Goal: Use online tool/utility: Utilize a website feature to perform a specific function

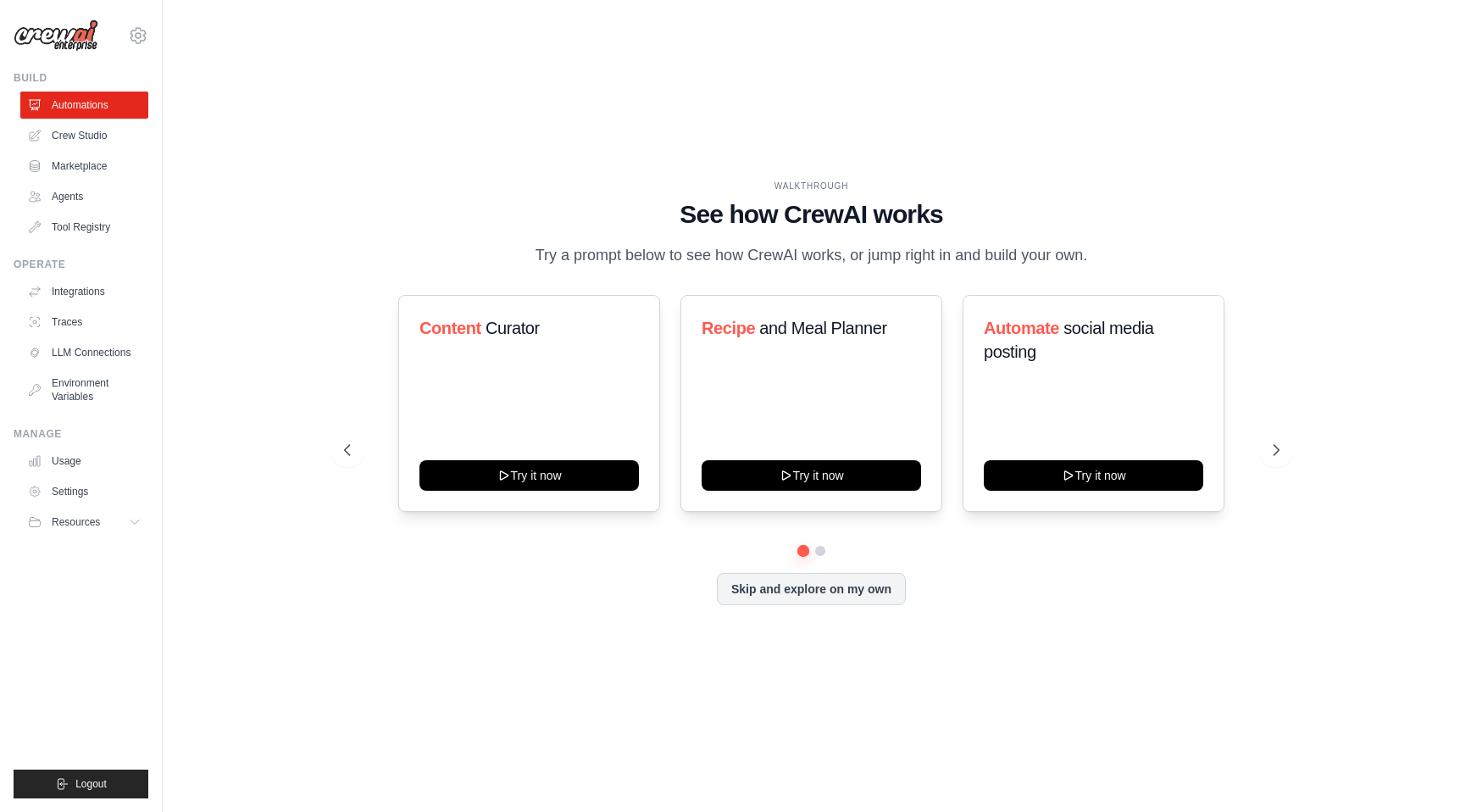
click at [293, 552] on div "WALKTHROUGH See how [PERSON_NAME] works Try a prompt below to see how [PERSON_N…" at bounding box center [811, 405] width 1243 height 777
drag, startPoint x: 929, startPoint y: 398, endPoint x: 784, endPoint y: 398, distance: 145.0
click at [784, 398] on div "Recipe and Meal Planner Try it now" at bounding box center [811, 402] width 262 height 217
click at [865, 594] on button "Skip and explore on my own" at bounding box center [810, 587] width 188 height 32
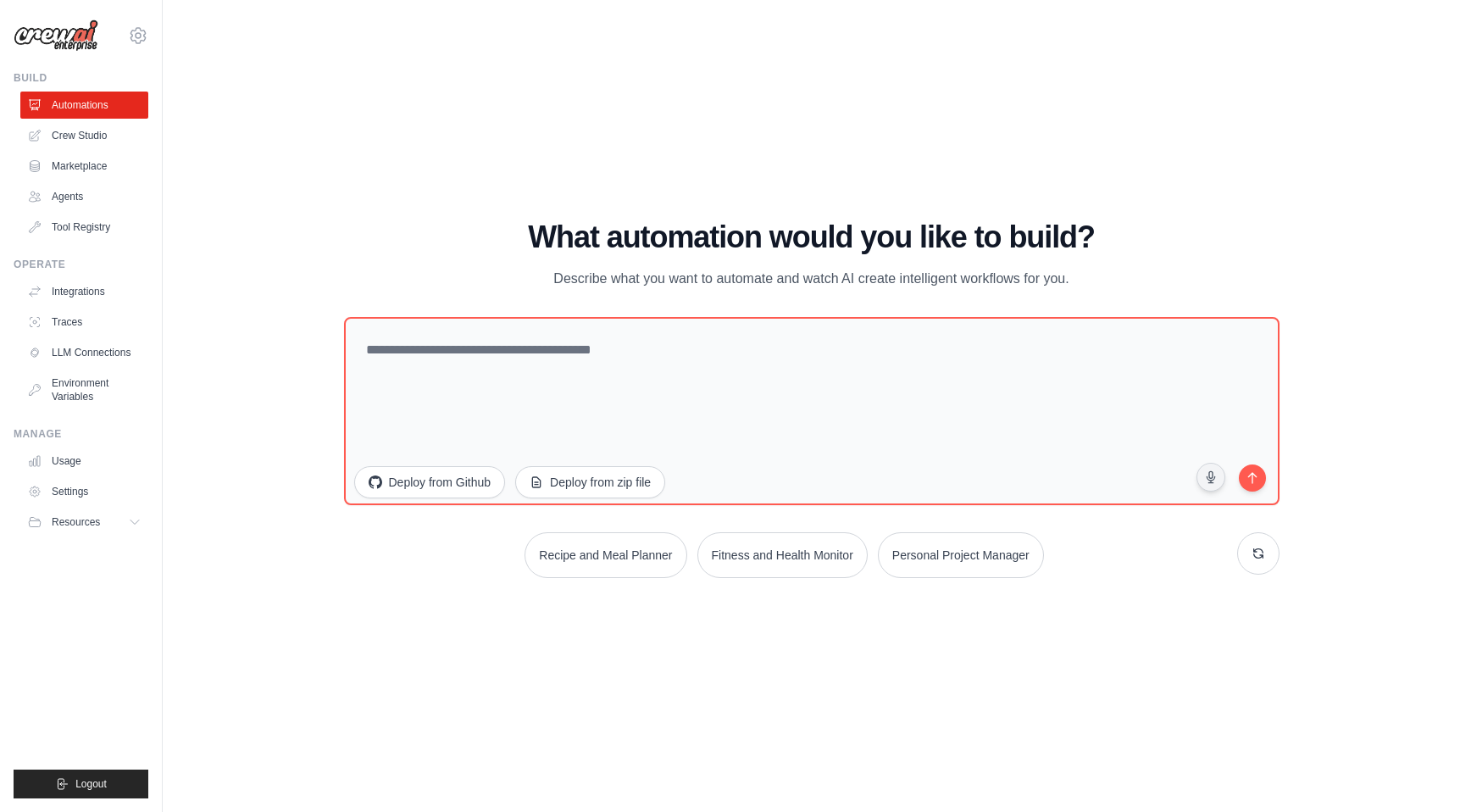
click at [242, 348] on div "WALKTHROUGH See how [PERSON_NAME] works Try a prompt below to see how [PERSON_N…" at bounding box center [811, 405] width 1243 height 777
click at [77, 166] on link "Marketplace" at bounding box center [85, 166] width 128 height 27
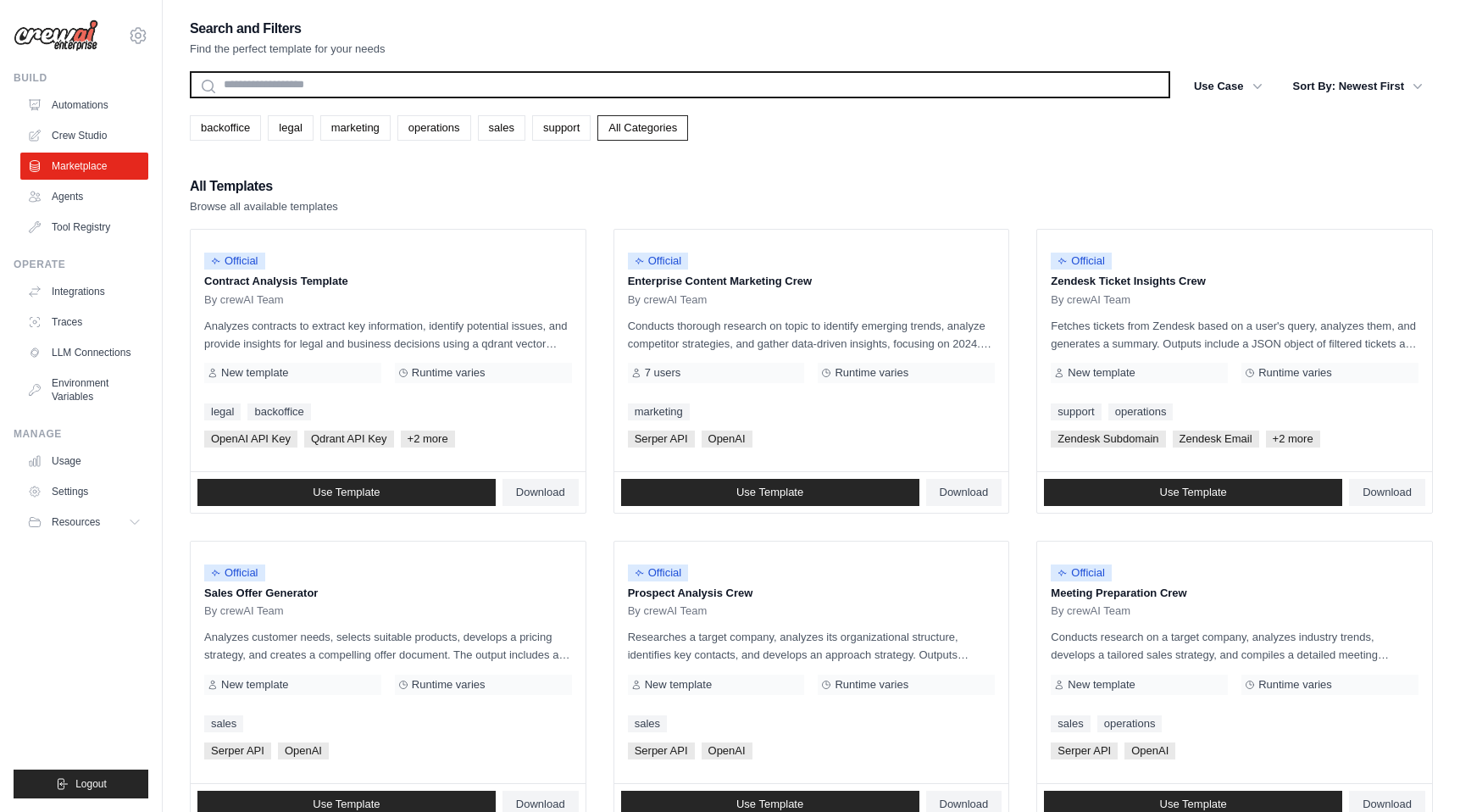
click at [378, 84] on input "text" at bounding box center [679, 84] width 980 height 27
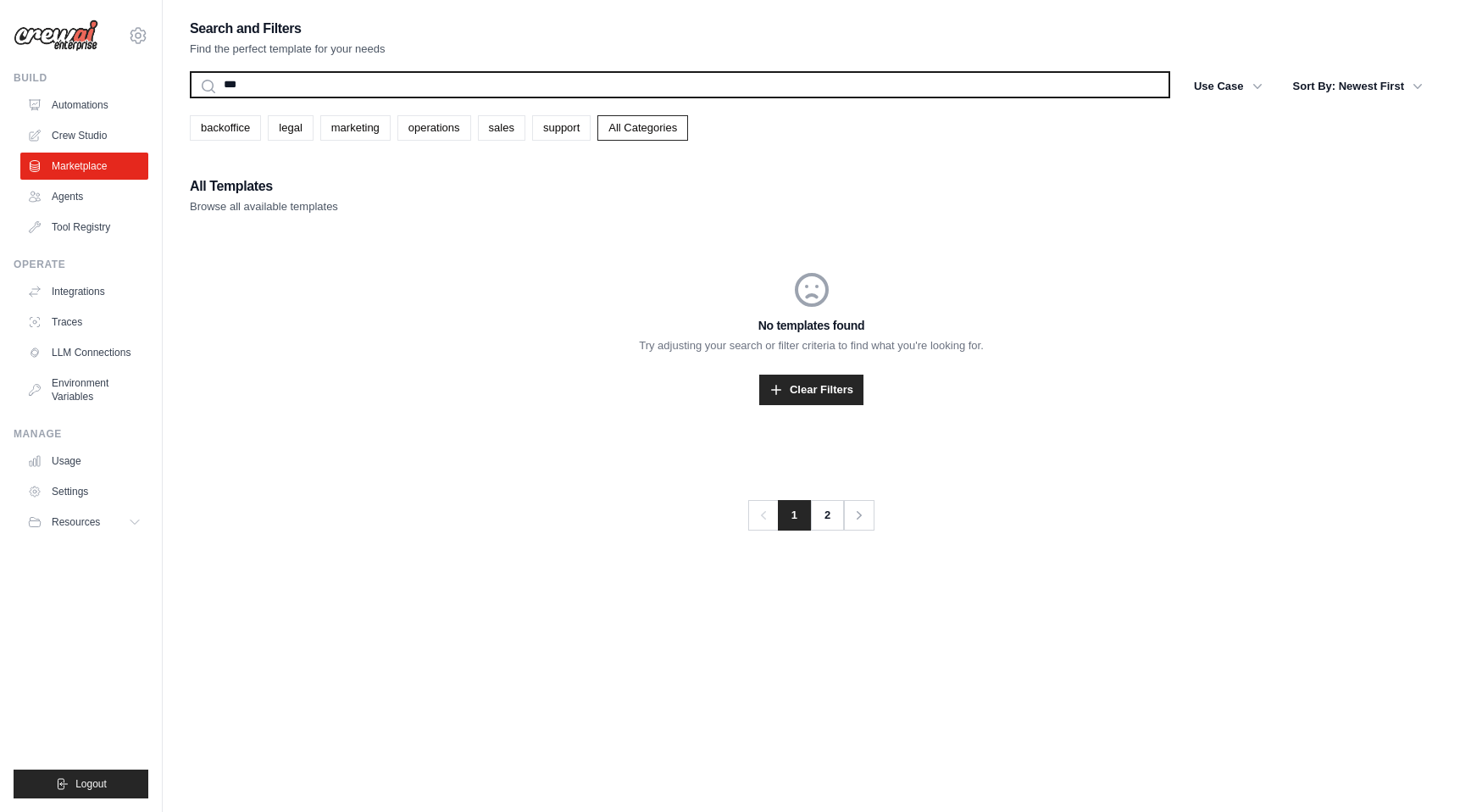
type input "***"
click at [188, 98] on button "Search" at bounding box center [188, 98] width 1 height 1
click at [276, 84] on input "***" at bounding box center [679, 84] width 980 height 27
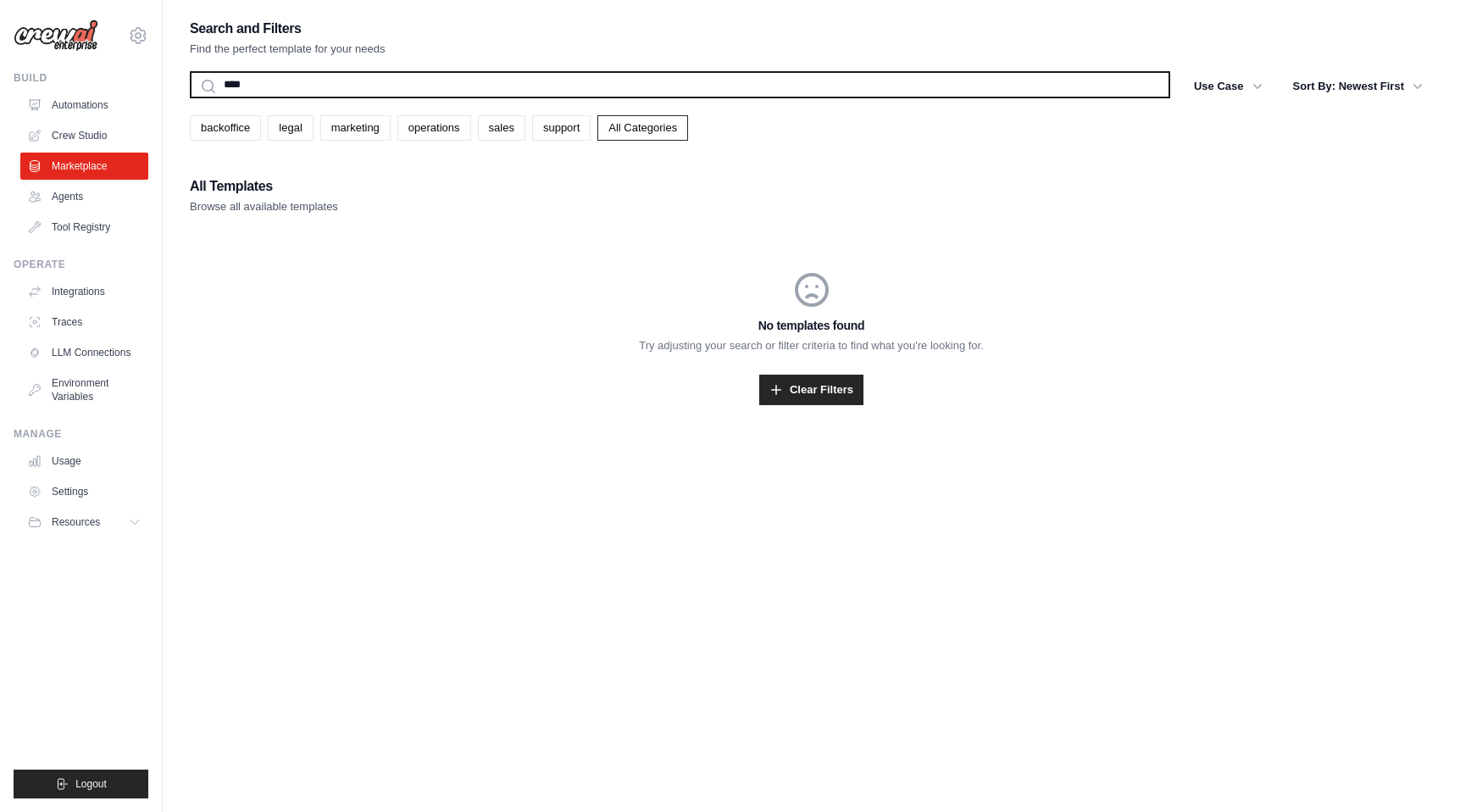
type input "****"
click at [188, 98] on button "Search" at bounding box center [188, 98] width 1 height 1
click at [259, 85] on input "****" at bounding box center [679, 84] width 980 height 27
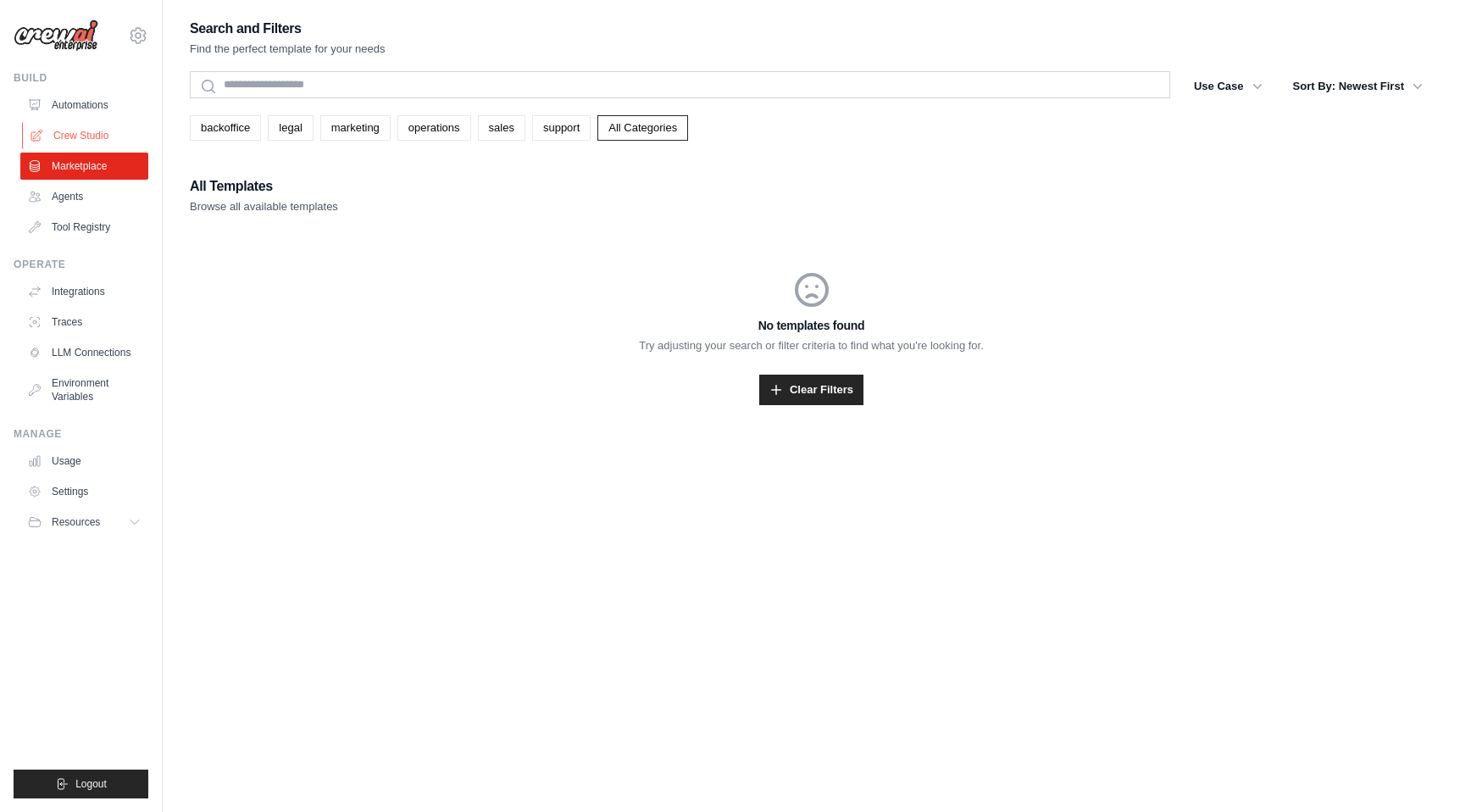
click at [74, 143] on link "Crew Studio" at bounding box center [85, 135] width 128 height 27
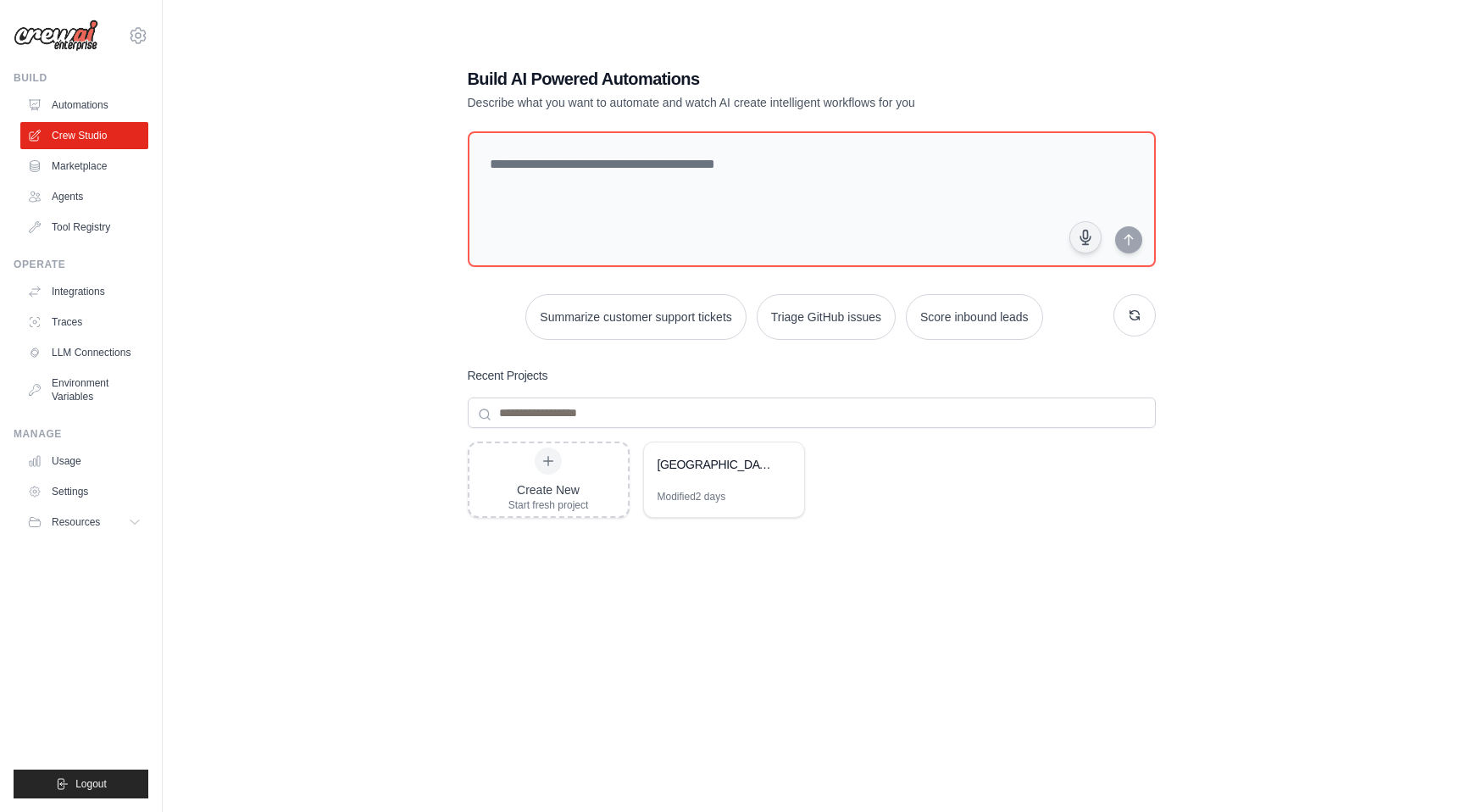
scroll to position [34, 0]
click at [729, 468] on div "Ukraine-Russia Debate Automation" at bounding box center [715, 463] width 116 height 17
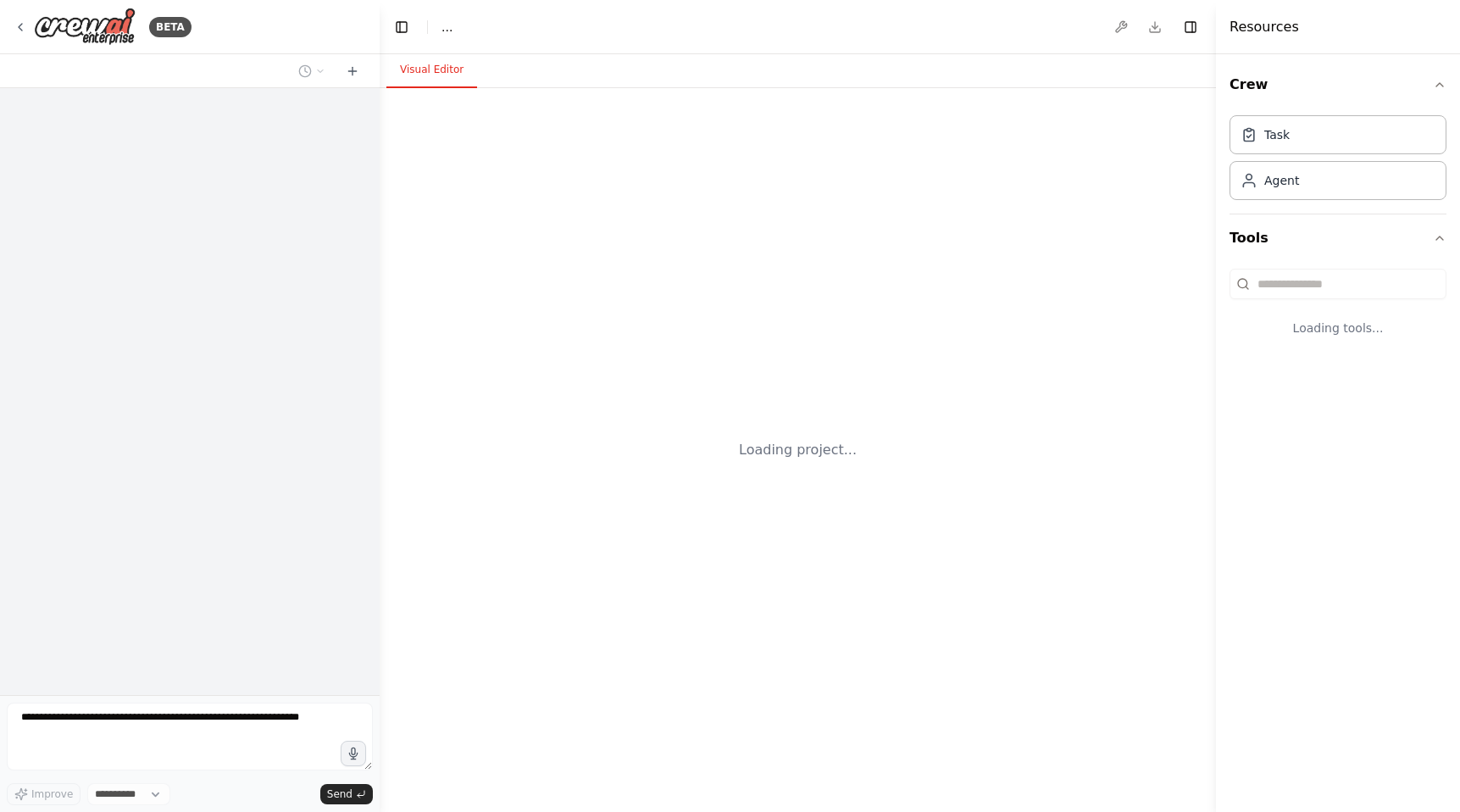
select select "****"
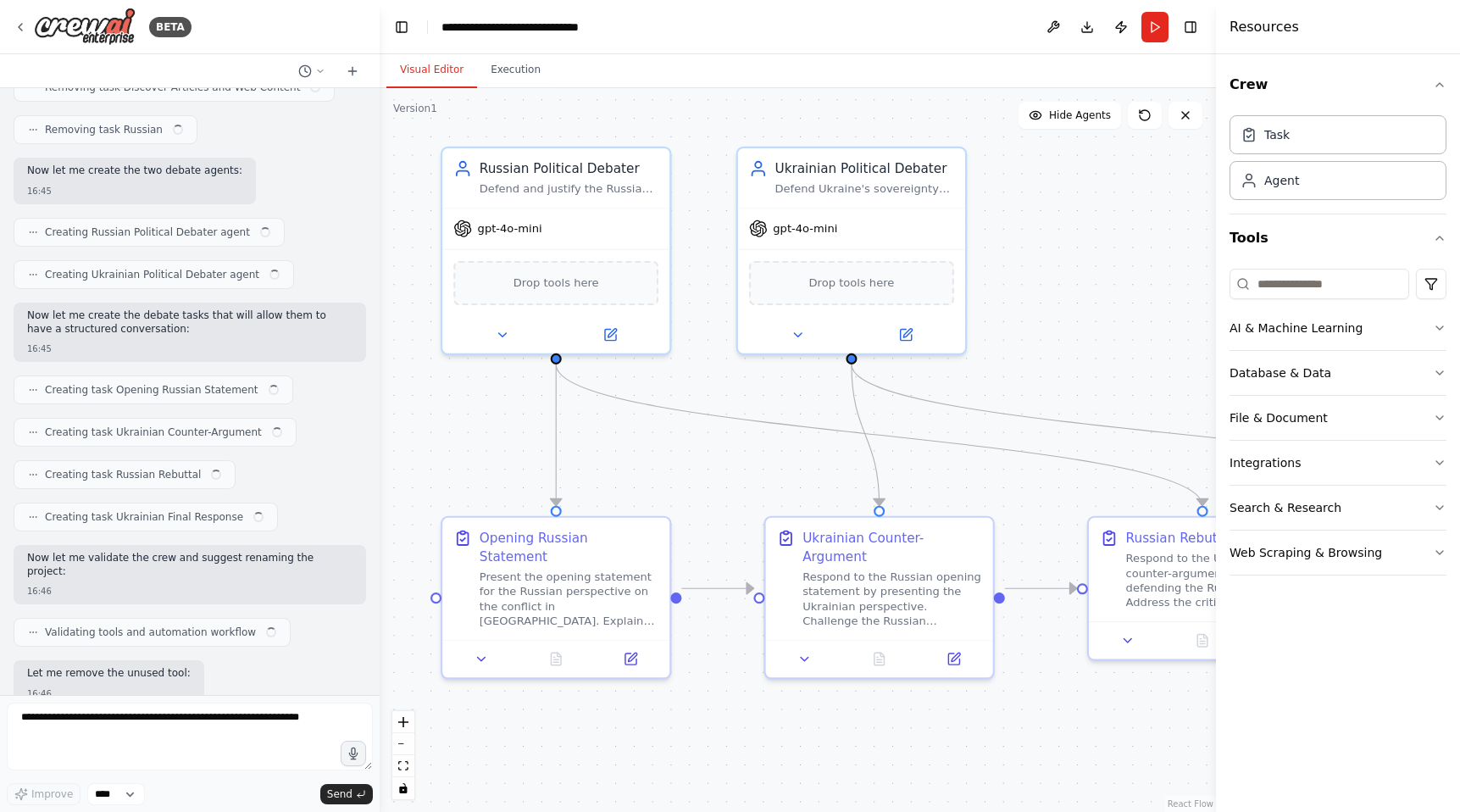
scroll to position [3737, 0]
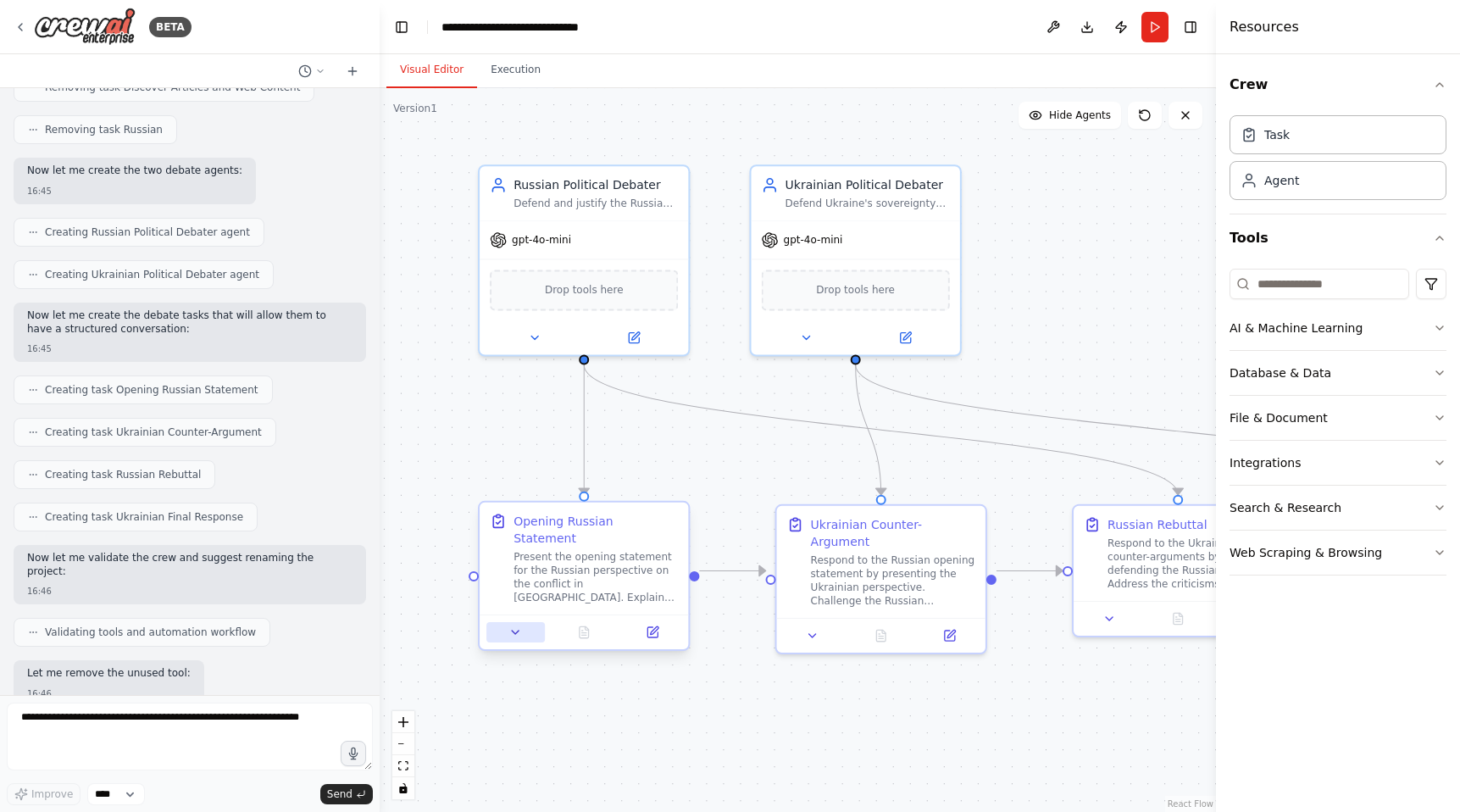
click at [520, 625] on icon at bounding box center [515, 632] width 13 height 13
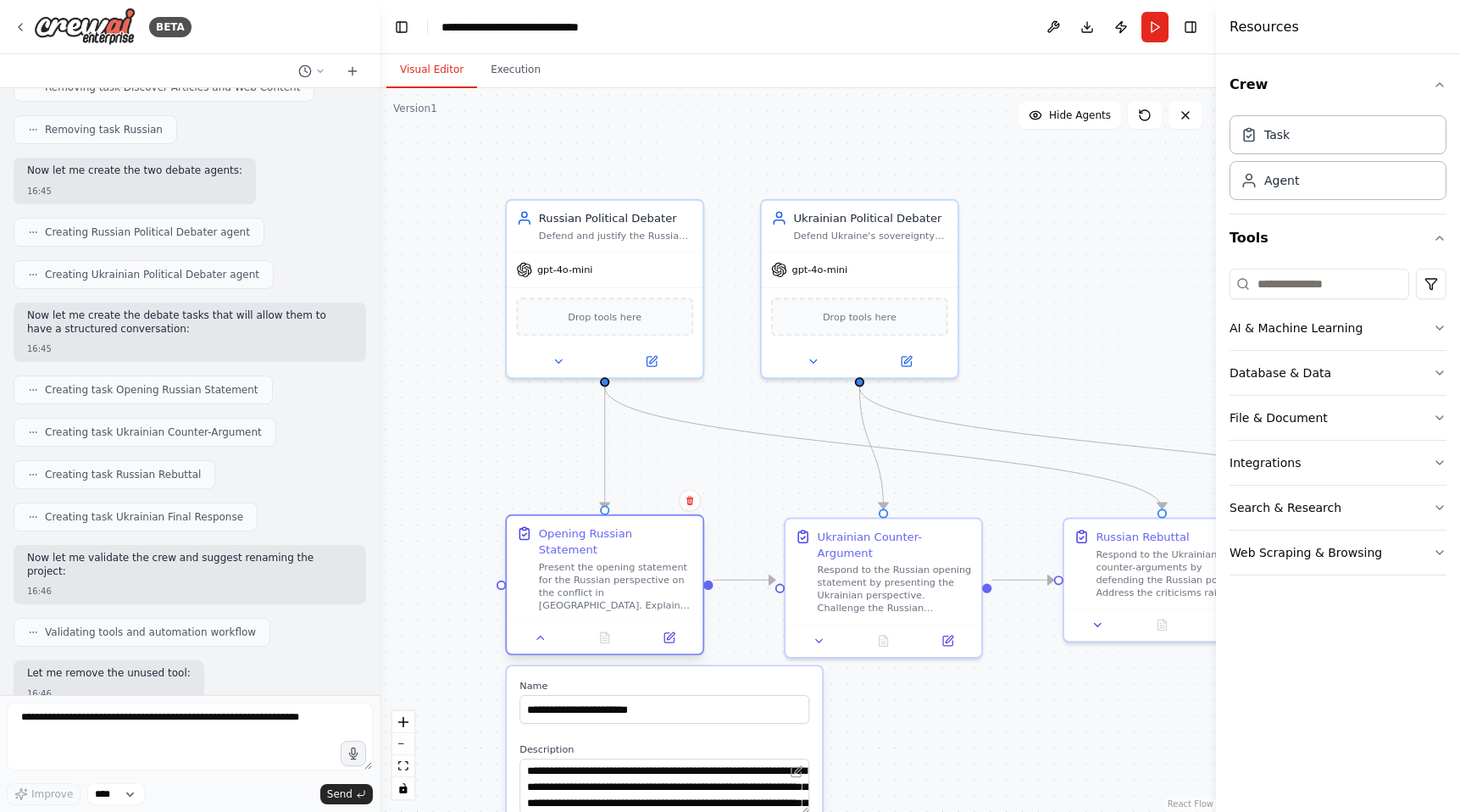
click at [579, 582] on div "Present the opening statement for the Russian perspective on the conflict in Uk…" at bounding box center [616, 585] width 154 height 51
click at [604, 561] on div "Present the opening statement for the Russian perspective on the conflict in Uk…" at bounding box center [616, 585] width 154 height 51
click at [602, 563] on div "Present the opening statement for the Russian perspective on the conflict in Uk…" at bounding box center [616, 585] width 154 height 51
click at [561, 356] on icon at bounding box center [558, 358] width 7 height 4
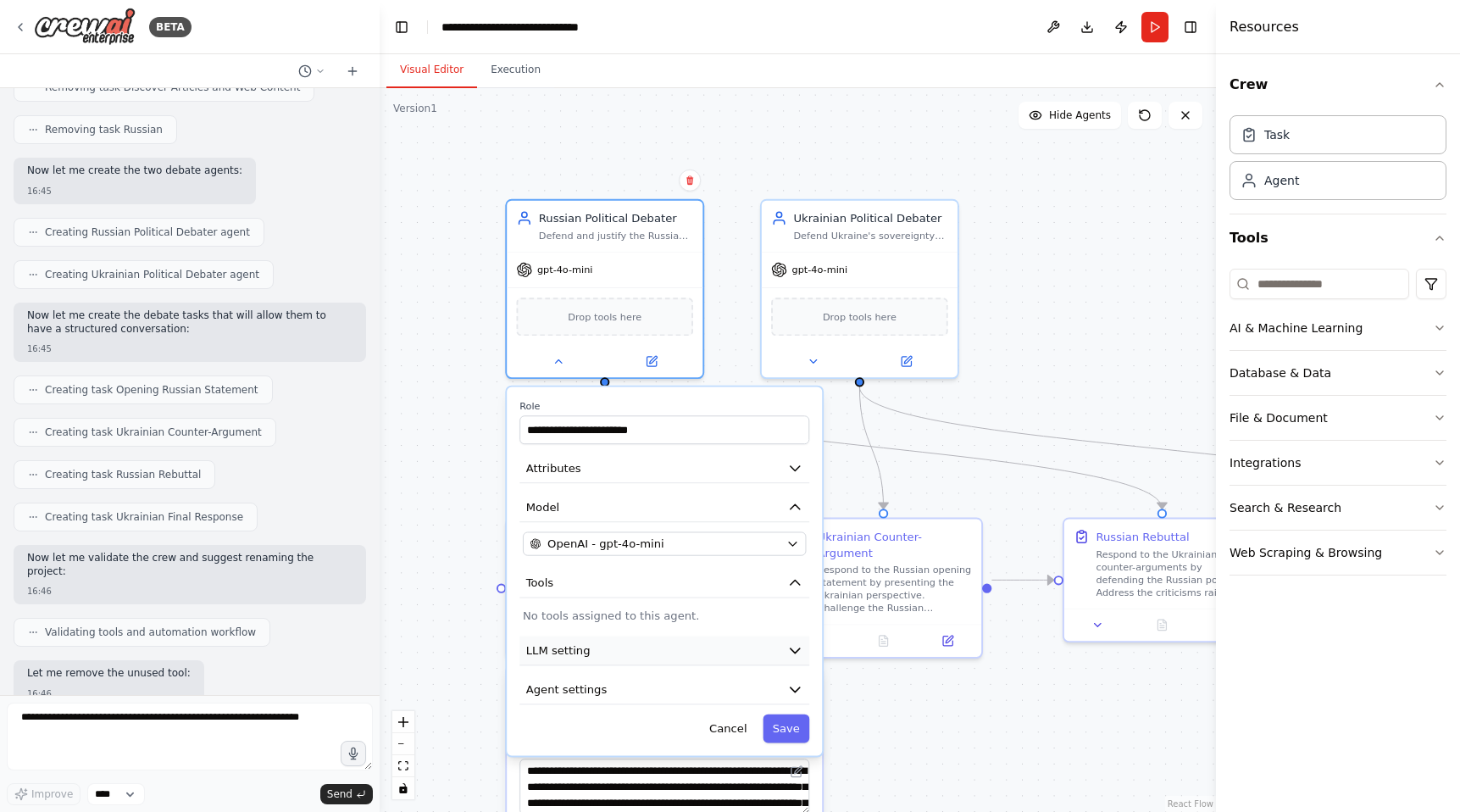
click at [792, 643] on icon "button" at bounding box center [794, 650] width 16 height 16
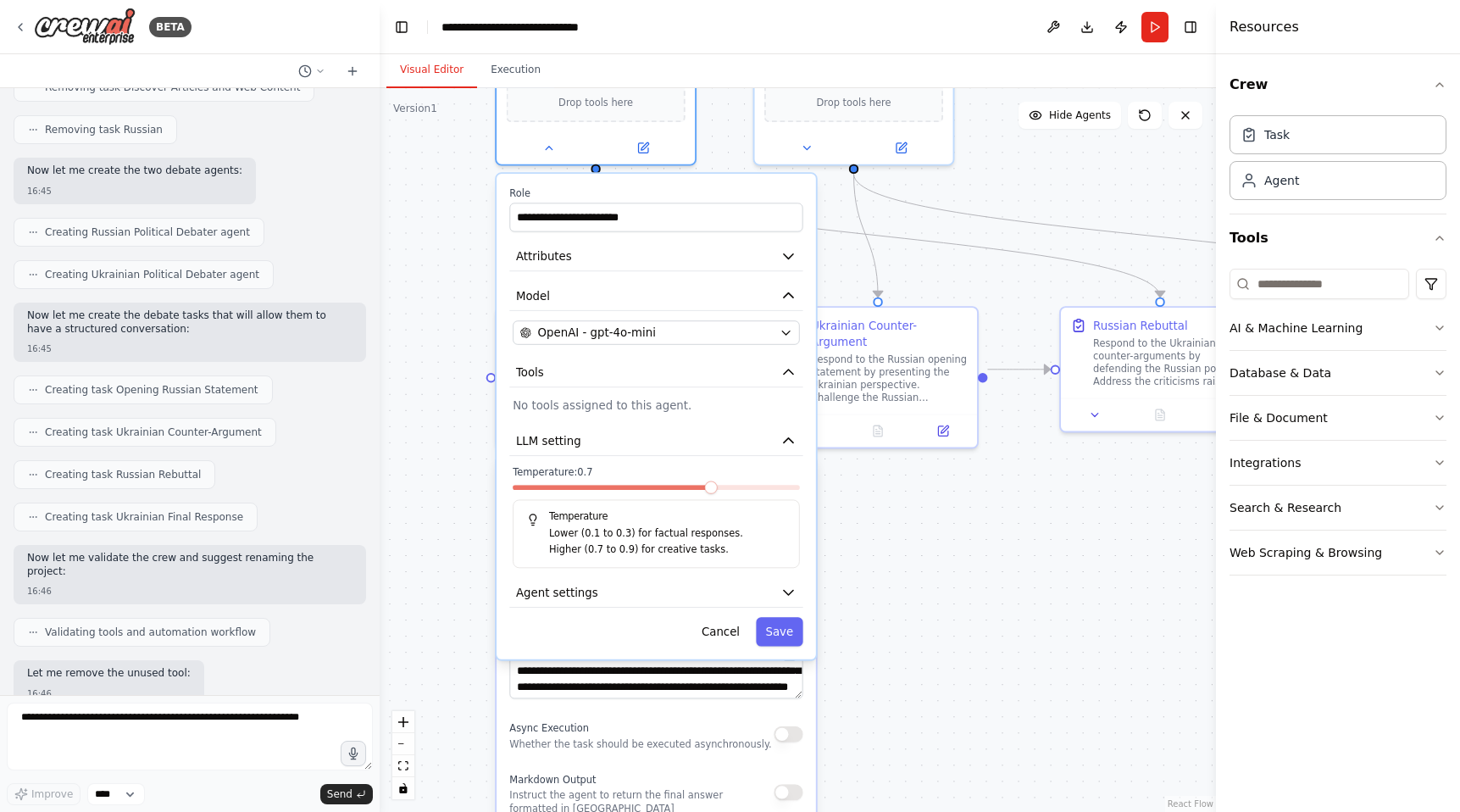
drag, startPoint x: 981, startPoint y: 705, endPoint x: 989, endPoint y: 501, distance: 204.2
click at [989, 501] on div ".deletable-edge-delete-btn { width: 20px; height: 20px; border: 0px solid #ffff…" at bounding box center [798, 450] width 836 height 724
click at [790, 439] on icon "button" at bounding box center [788, 440] width 16 height 16
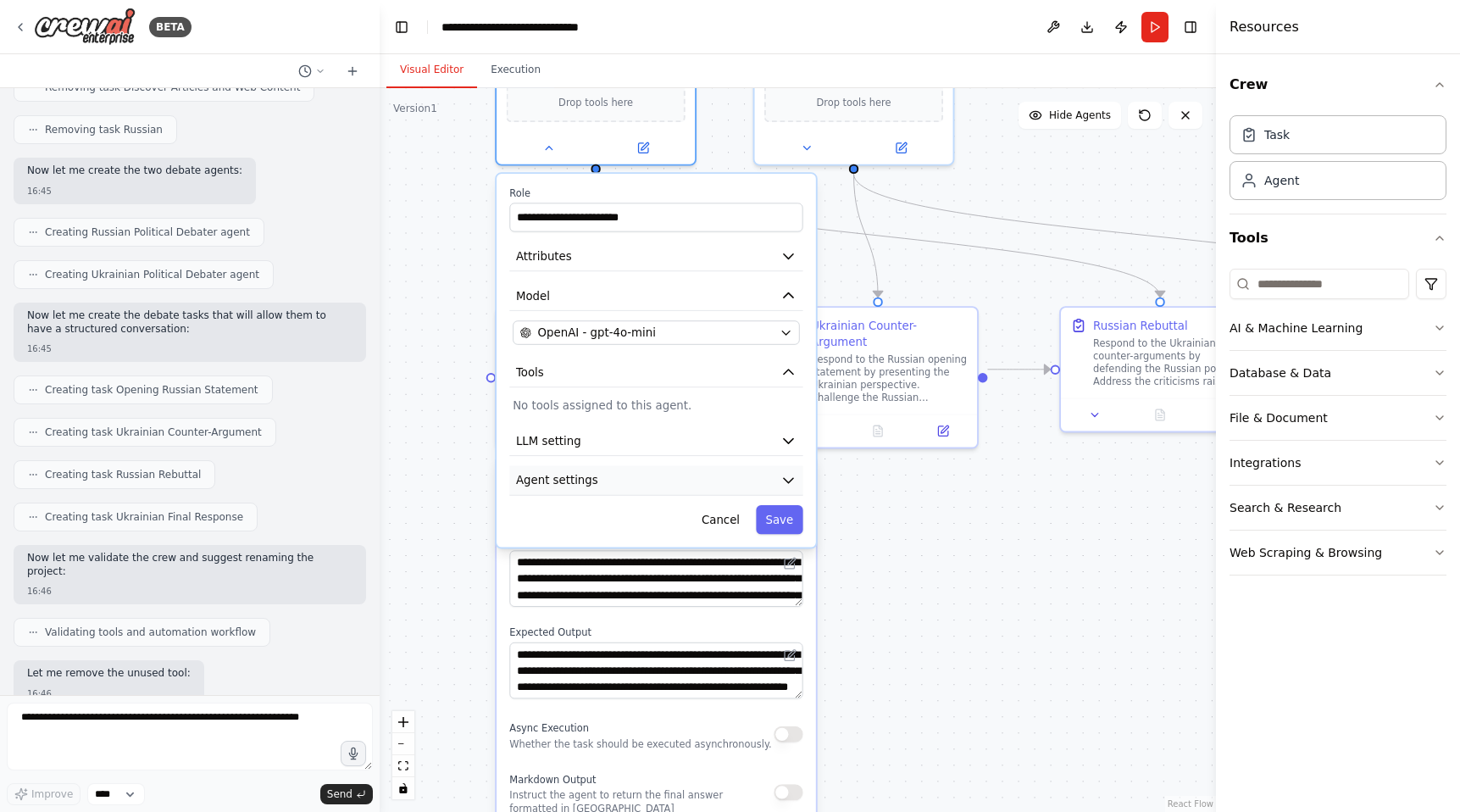
click at [790, 474] on icon "button" at bounding box center [788, 479] width 16 height 16
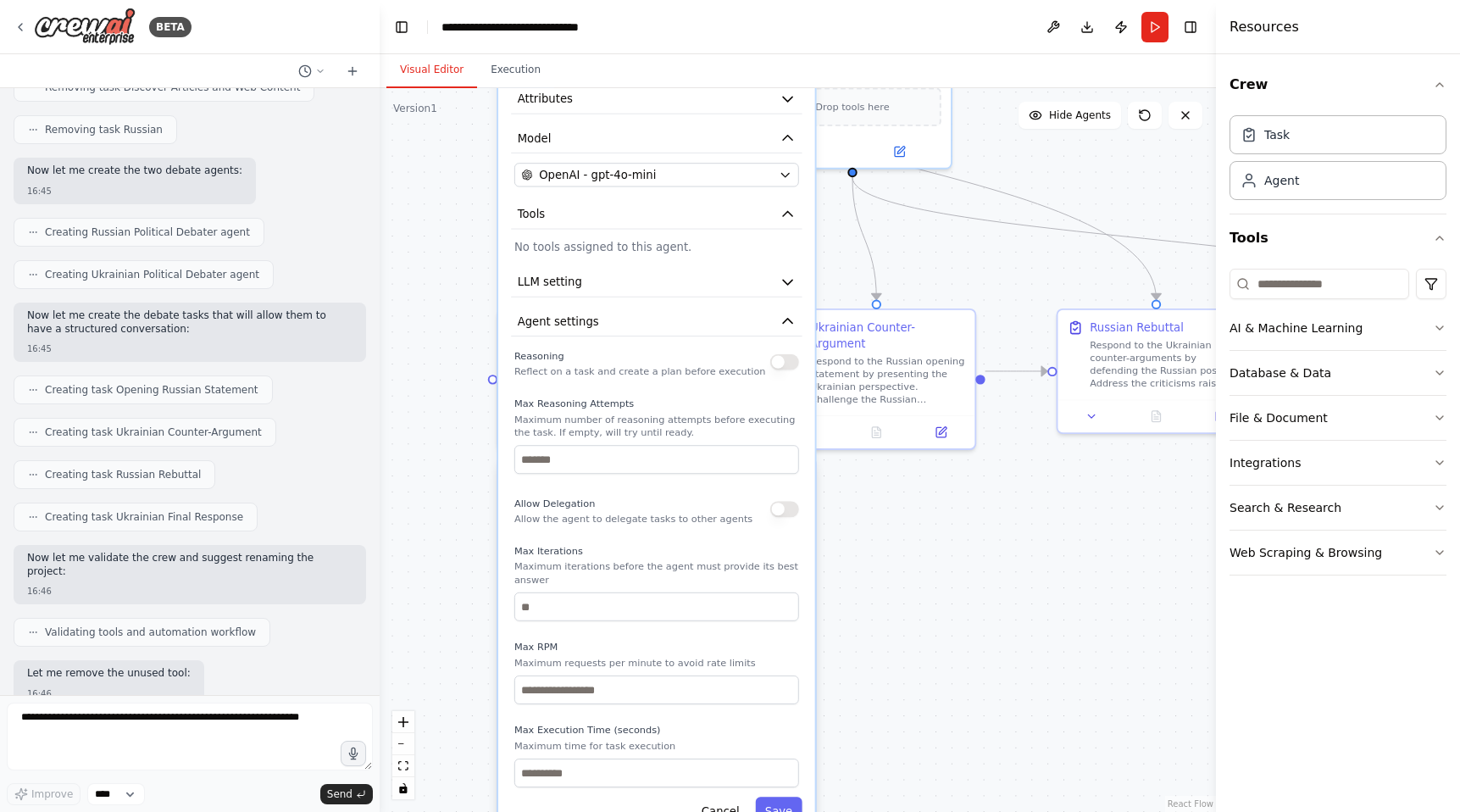
drag, startPoint x: 674, startPoint y: 695, endPoint x: 678, endPoint y: 539, distance: 156.1
click at [678, 539] on div "Reasoning Reflect on a task and create a plan before execution Max Reasoning At…" at bounding box center [656, 566] width 285 height 442
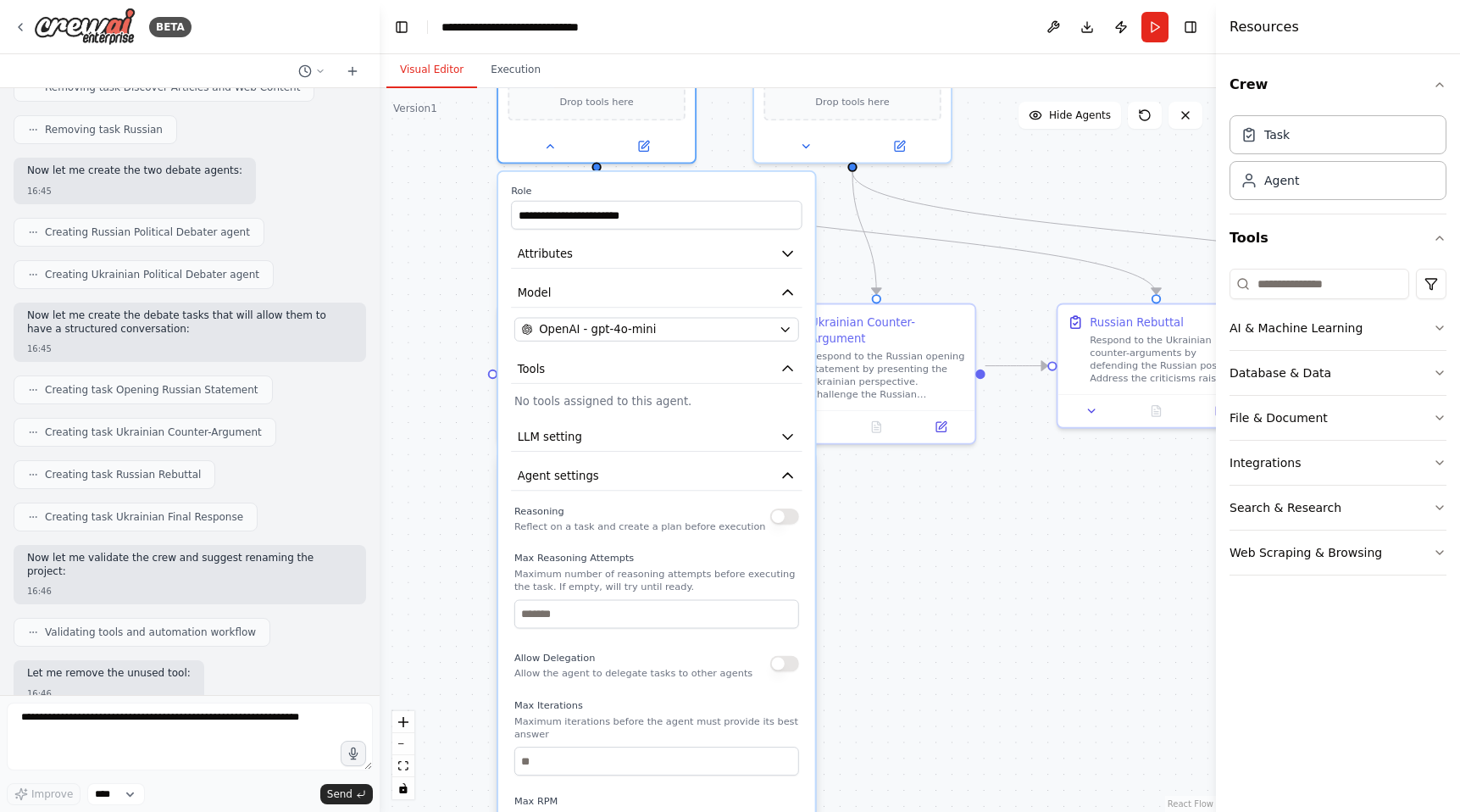
drag, startPoint x: 665, startPoint y: 627, endPoint x: 669, endPoint y: 802, distance: 175.0
click at [669, 802] on div "Reasoning Reflect on a task and create a plan before execution Max Reasoning At…" at bounding box center [656, 721] width 285 height 442
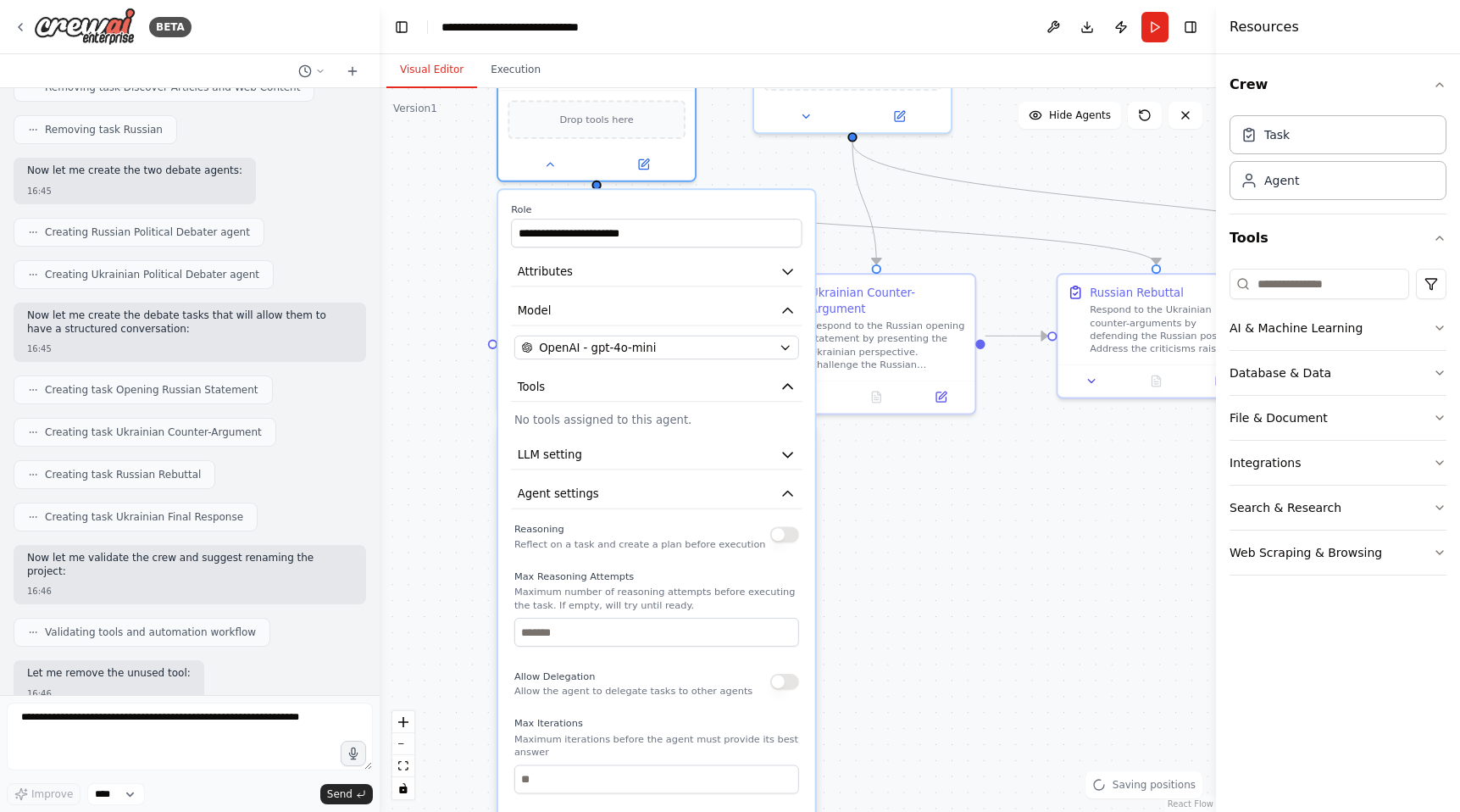
click at [907, 531] on div ".deletable-edge-delete-btn { width: 20px; height: 20px; border: 0px solid #ffff…" at bounding box center [798, 450] width 836 height 724
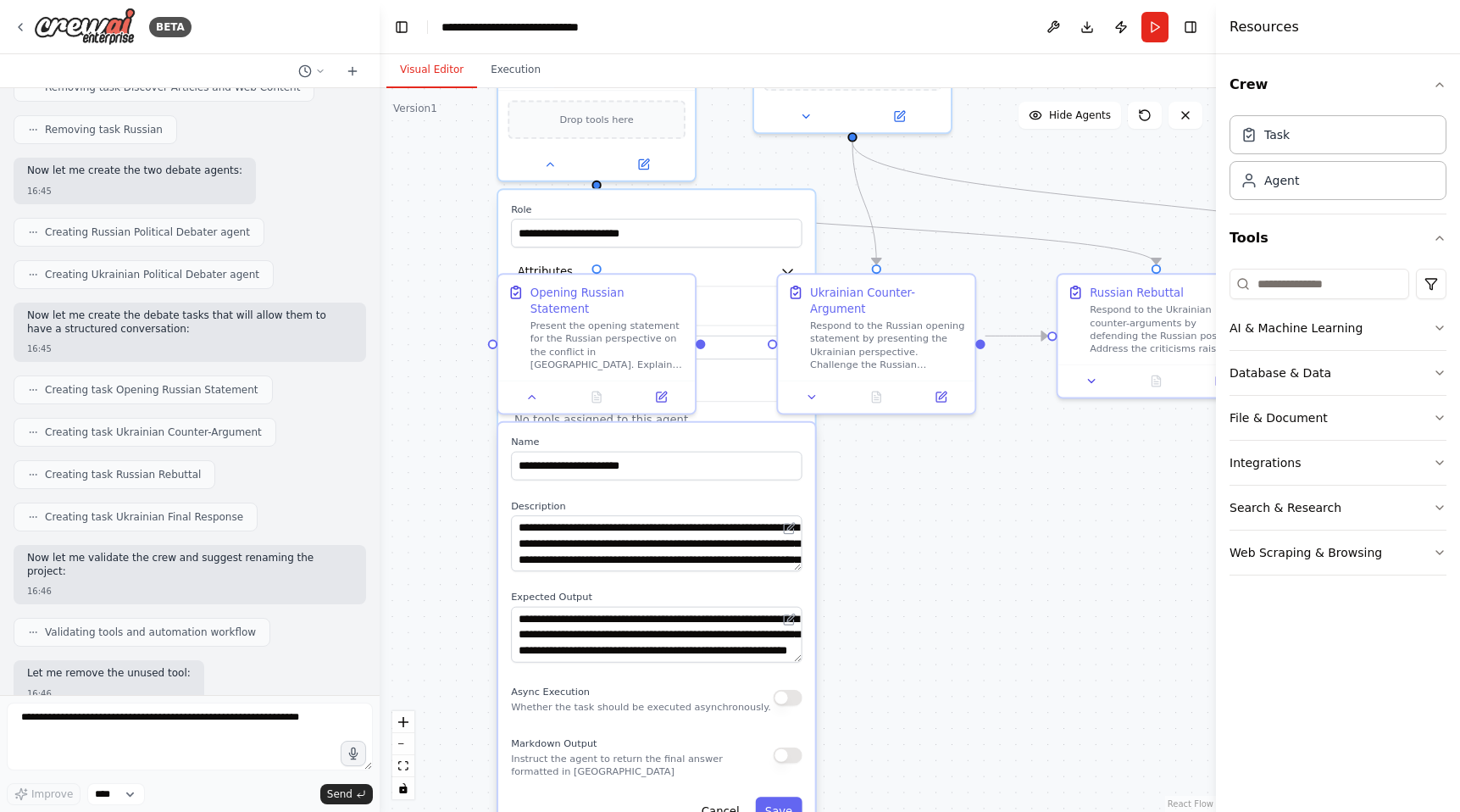
click at [789, 201] on div "**********" at bounding box center [656, 600] width 317 height 821
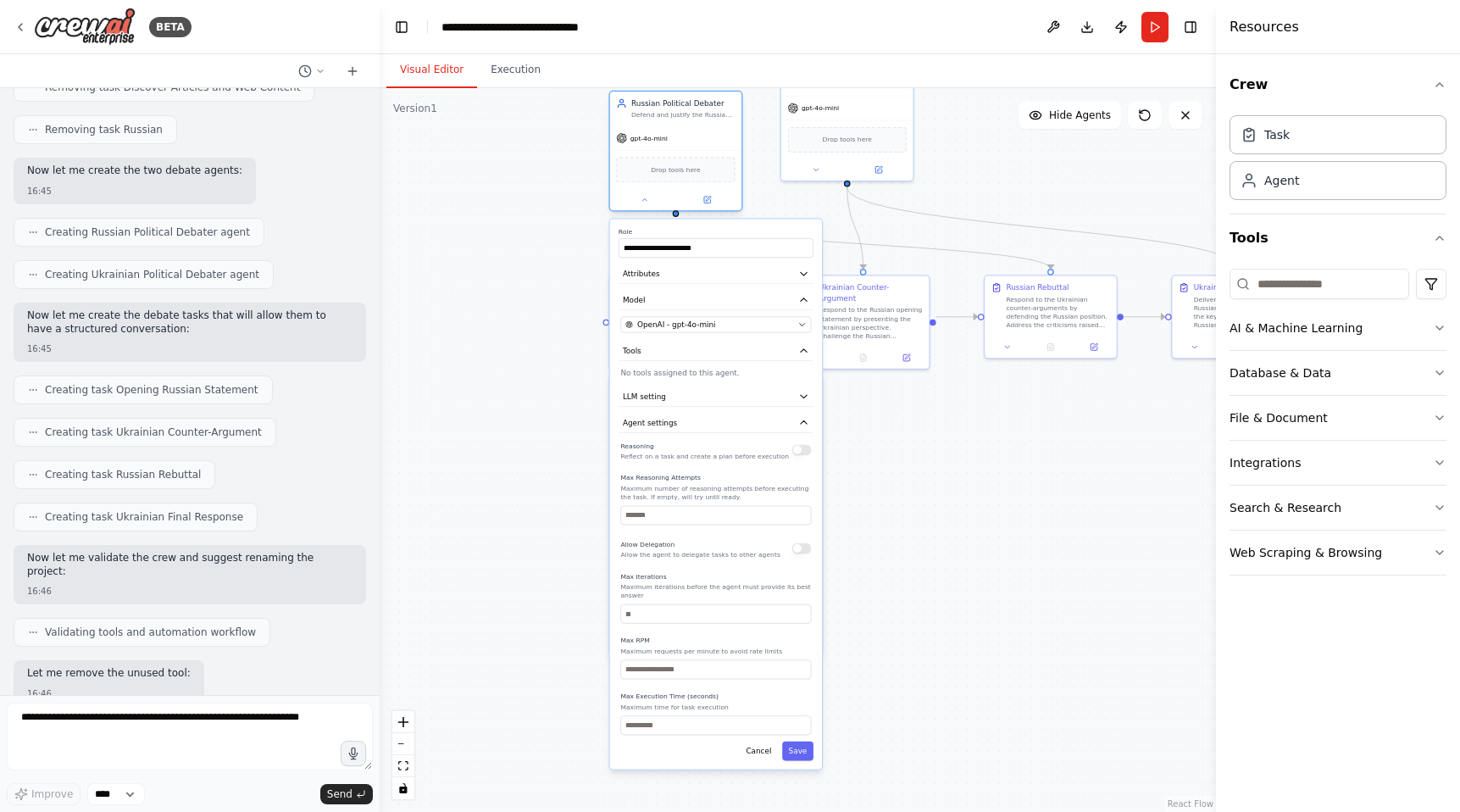
click at [717, 137] on div "gpt-4o-mini" at bounding box center [676, 138] width 131 height 23
click at [802, 425] on icon "button" at bounding box center [804, 423] width 11 height 11
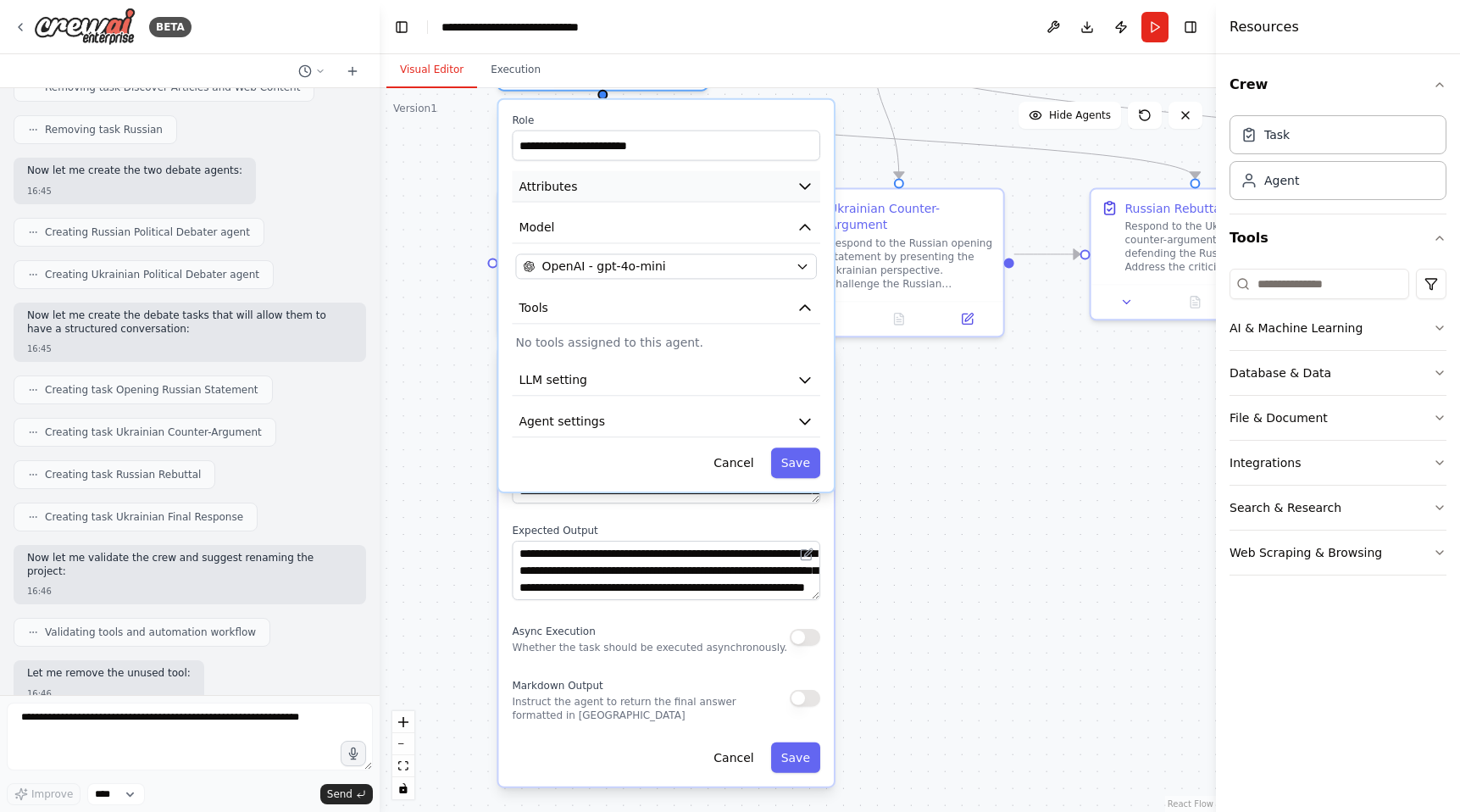
click at [802, 188] on icon "button" at bounding box center [805, 187] width 17 height 17
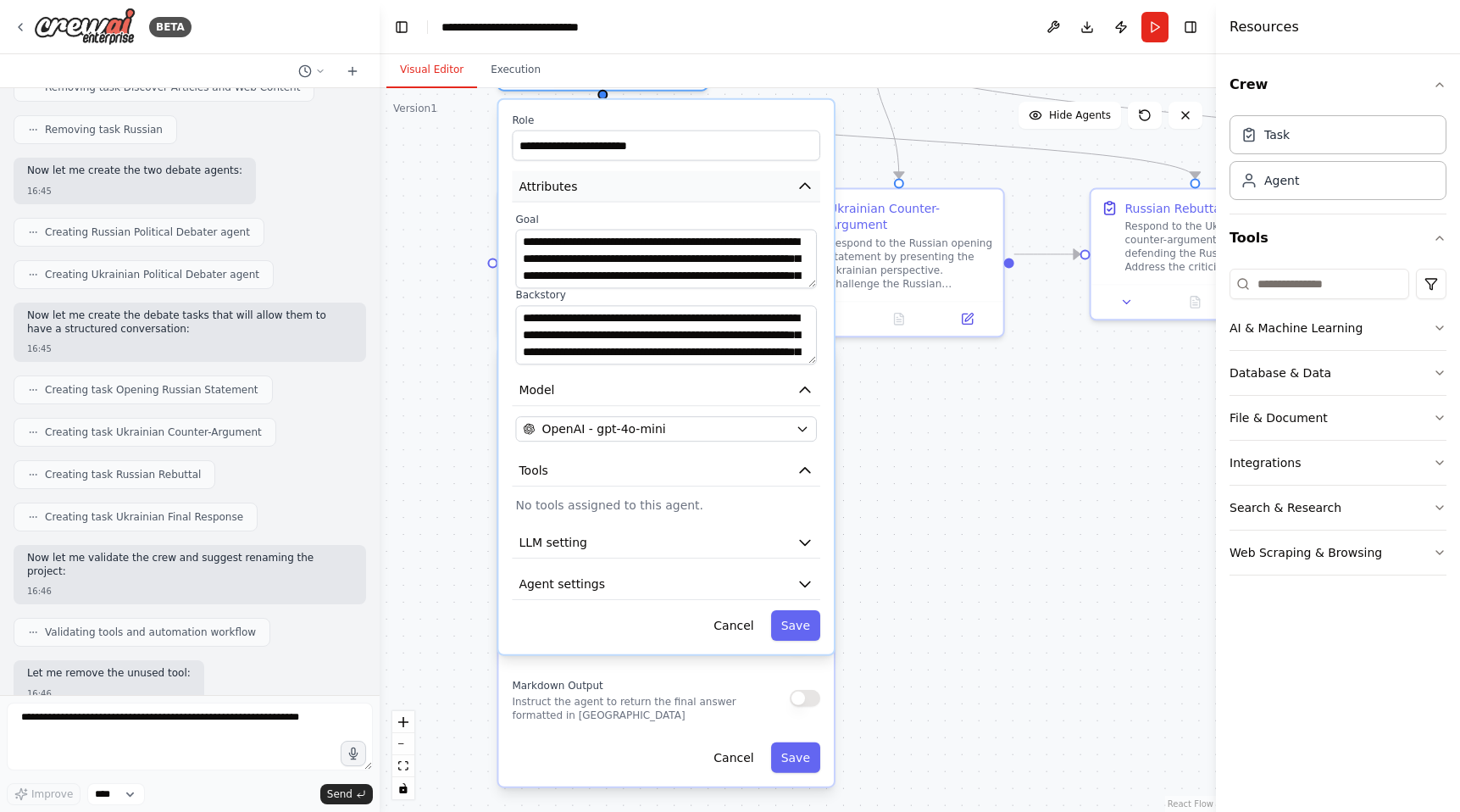
click at [802, 188] on icon "button" at bounding box center [805, 187] width 17 height 17
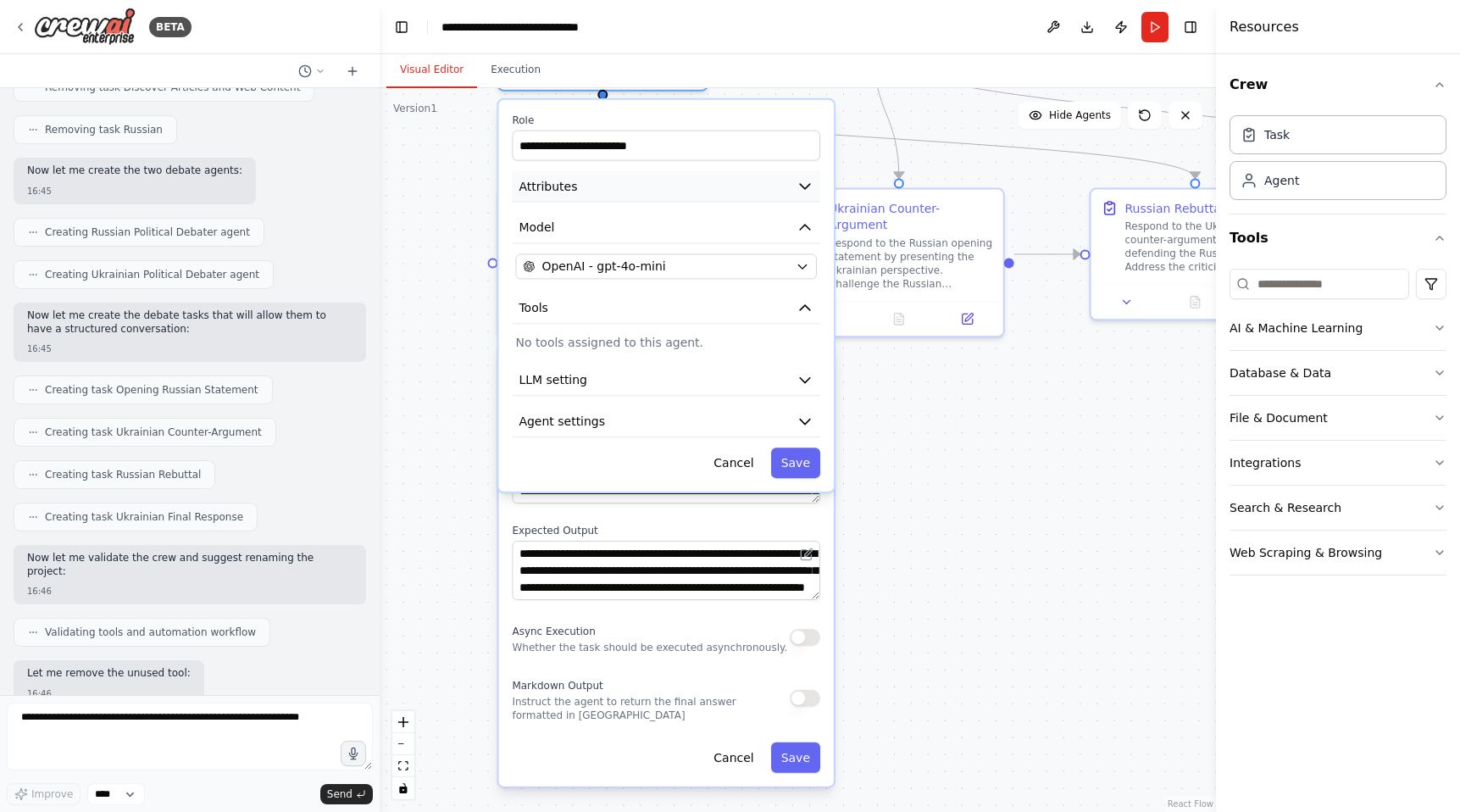
click at [802, 188] on icon "button" at bounding box center [805, 187] width 17 height 17
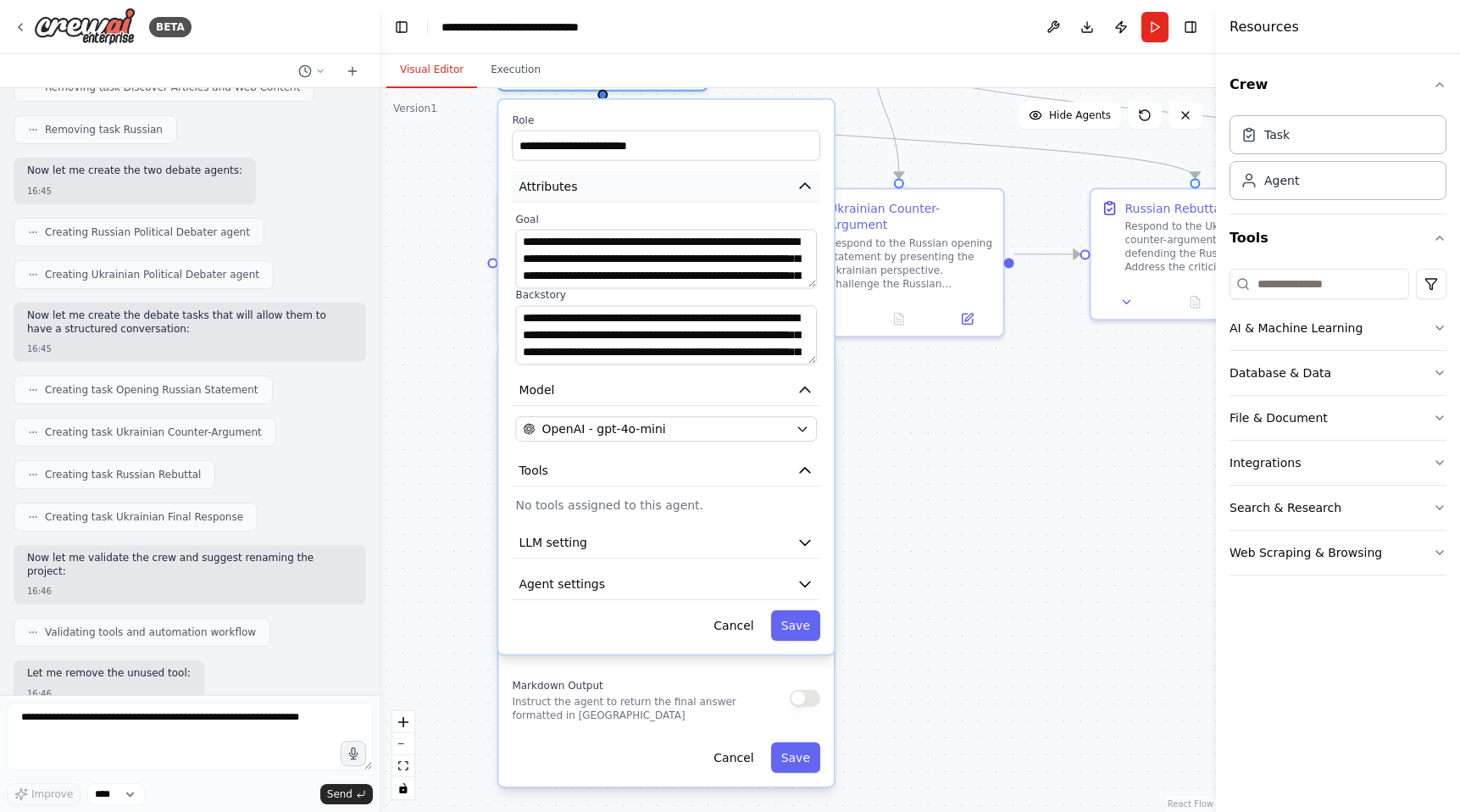
click at [802, 188] on icon "button" at bounding box center [805, 187] width 17 height 17
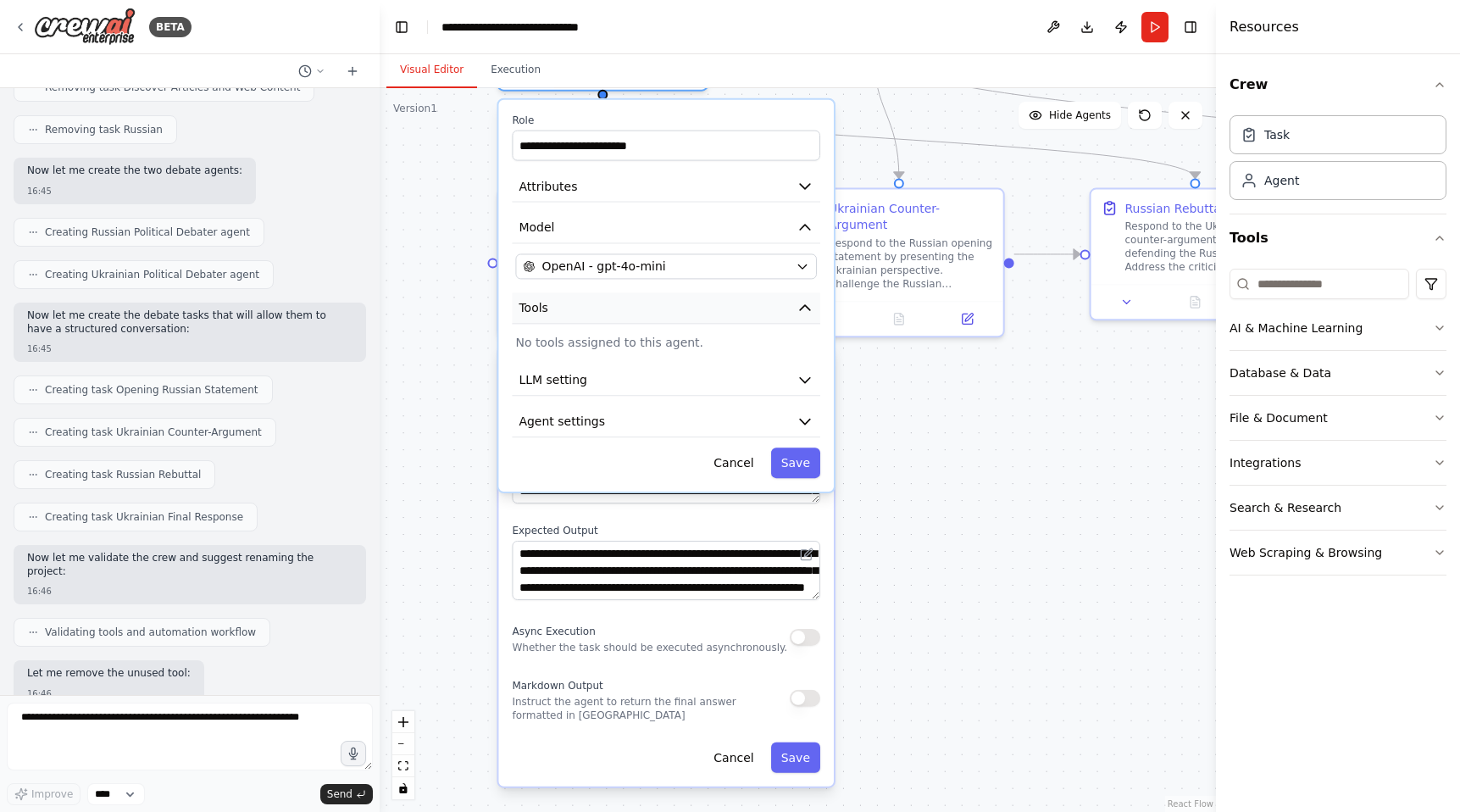
click at [800, 304] on icon "button" at bounding box center [805, 308] width 17 height 17
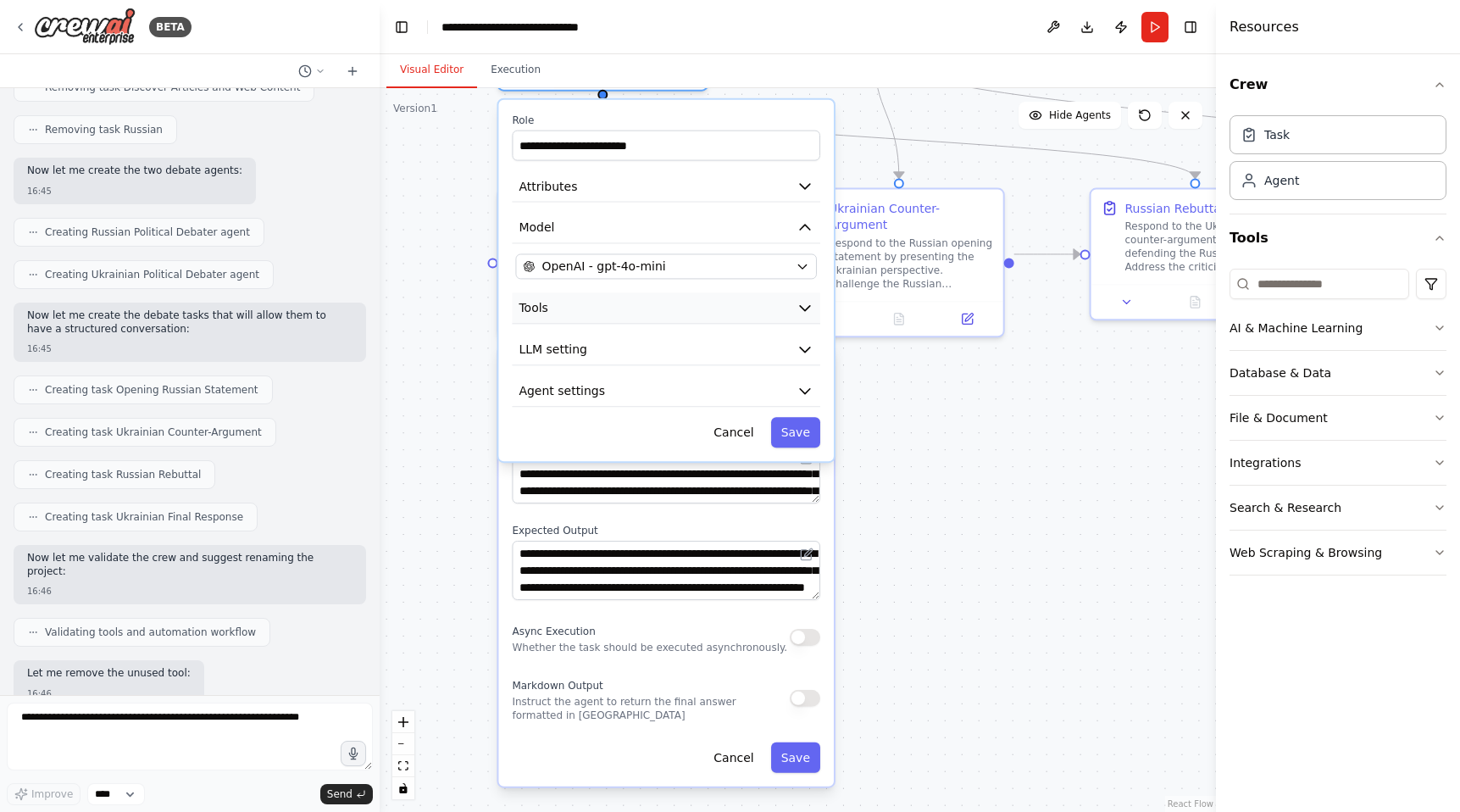
click at [800, 304] on icon "button" at bounding box center [805, 308] width 17 height 17
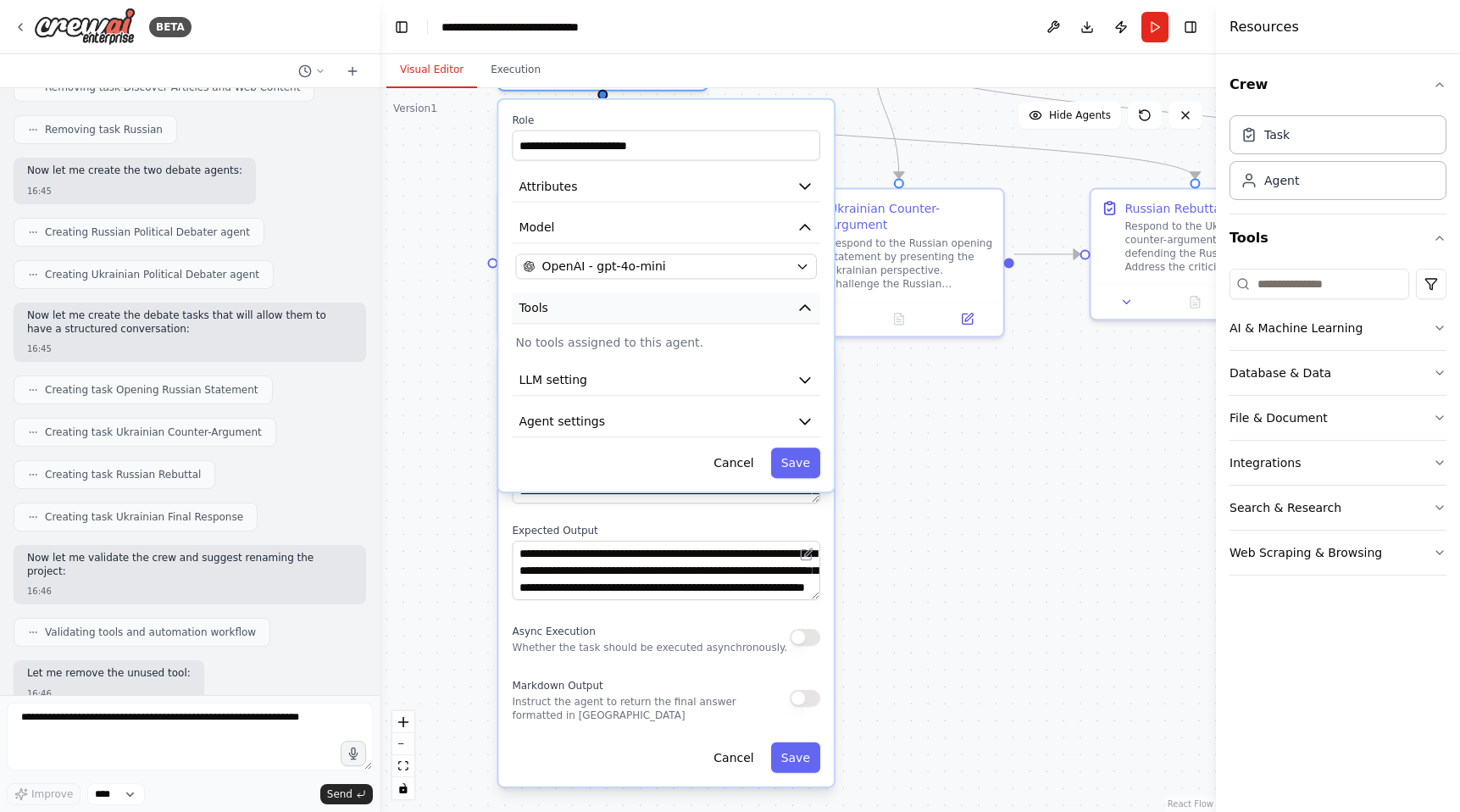
click at [800, 304] on icon "button" at bounding box center [805, 308] width 17 height 17
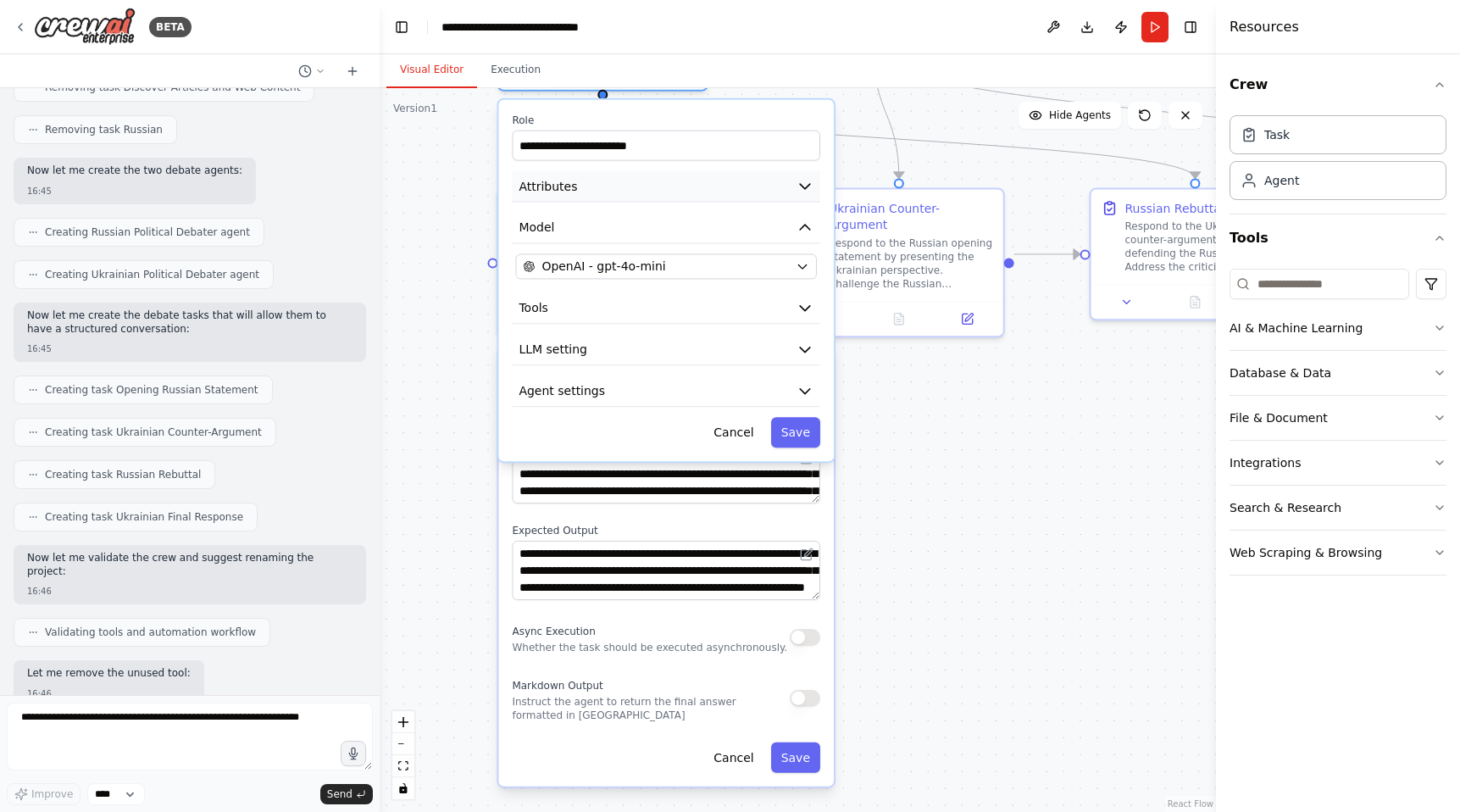
click at [797, 195] on button "Attributes" at bounding box center [666, 187] width 309 height 31
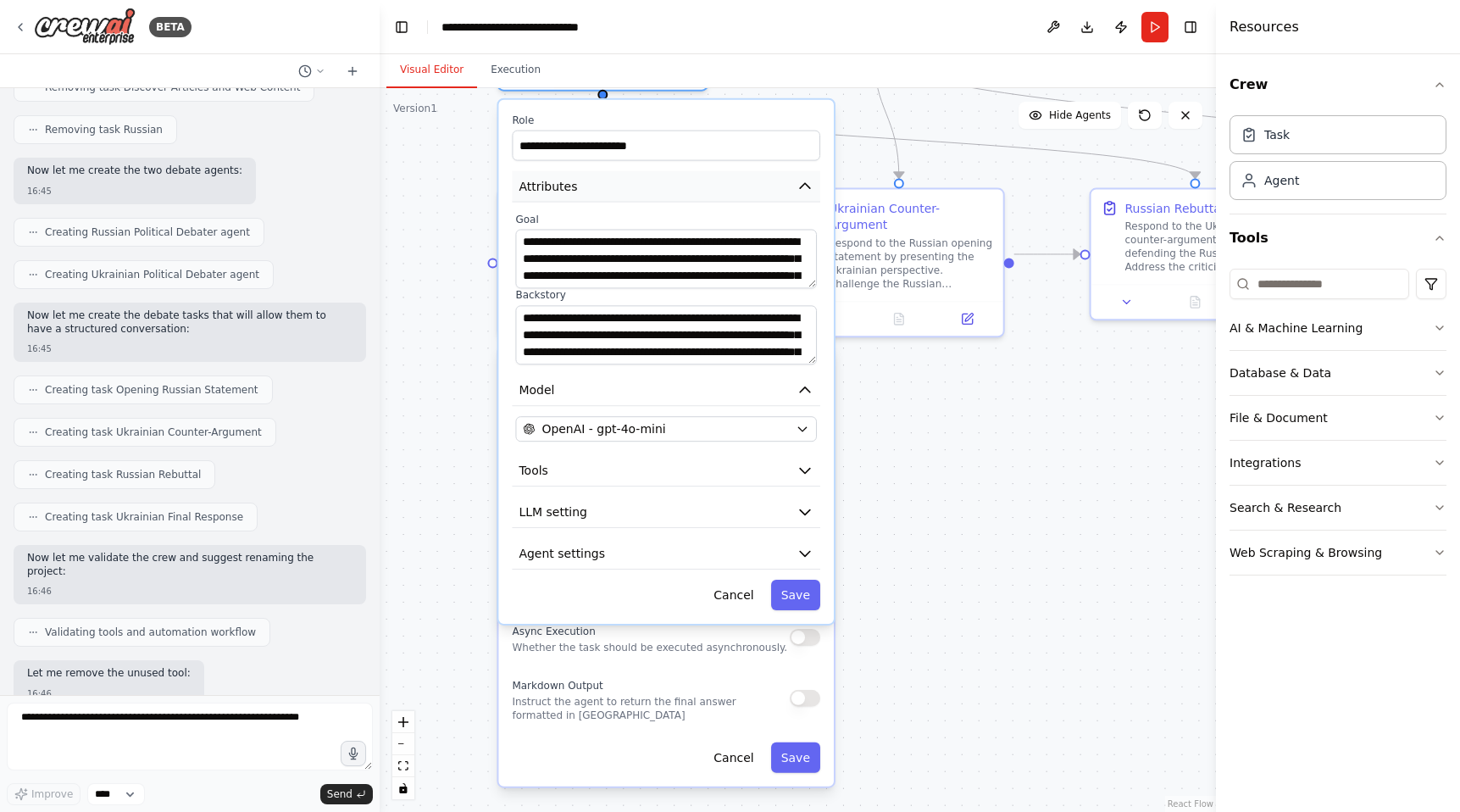
click at [797, 195] on button "Attributes" at bounding box center [666, 187] width 309 height 31
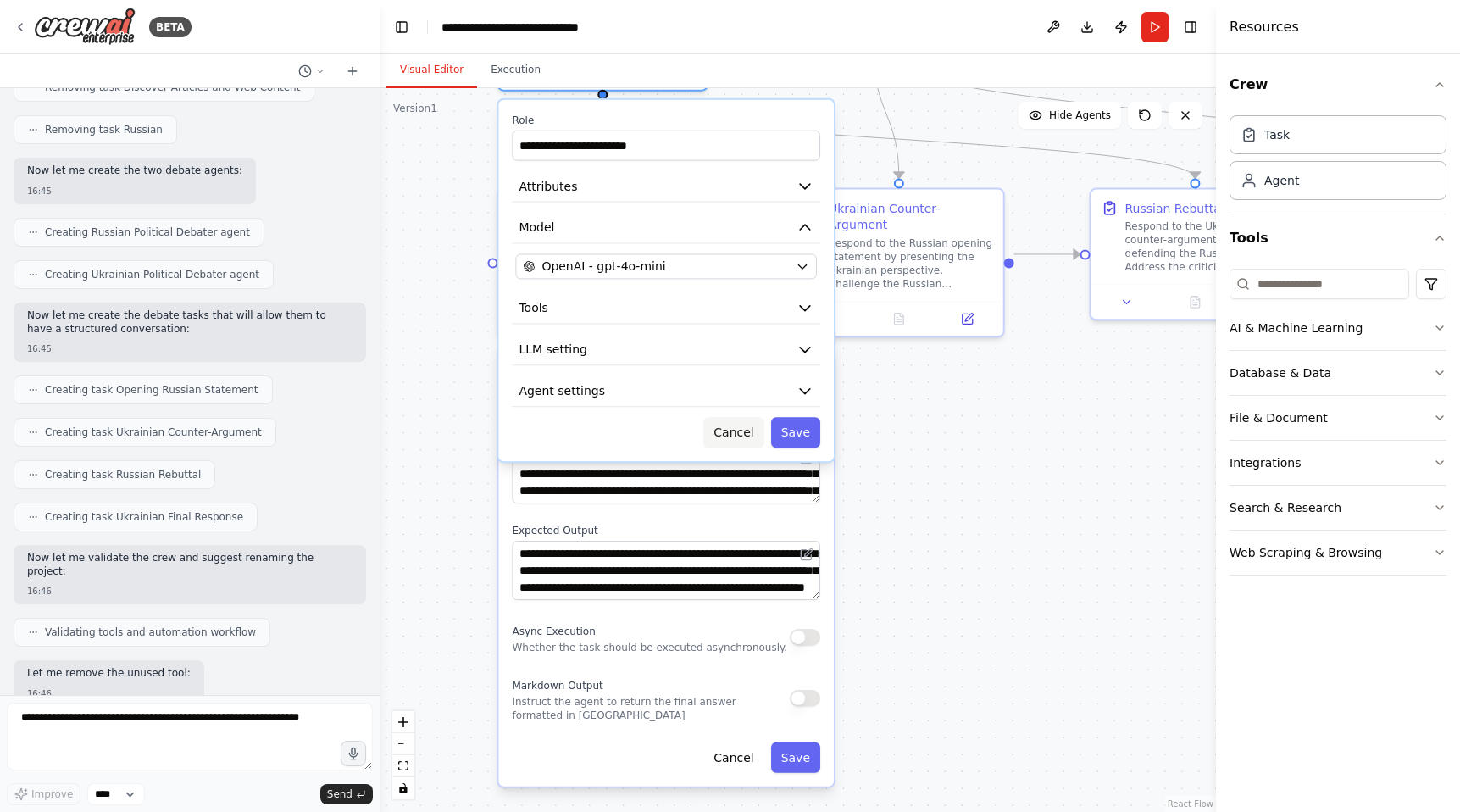
click at [732, 434] on button "Cancel" at bounding box center [733, 432] width 60 height 31
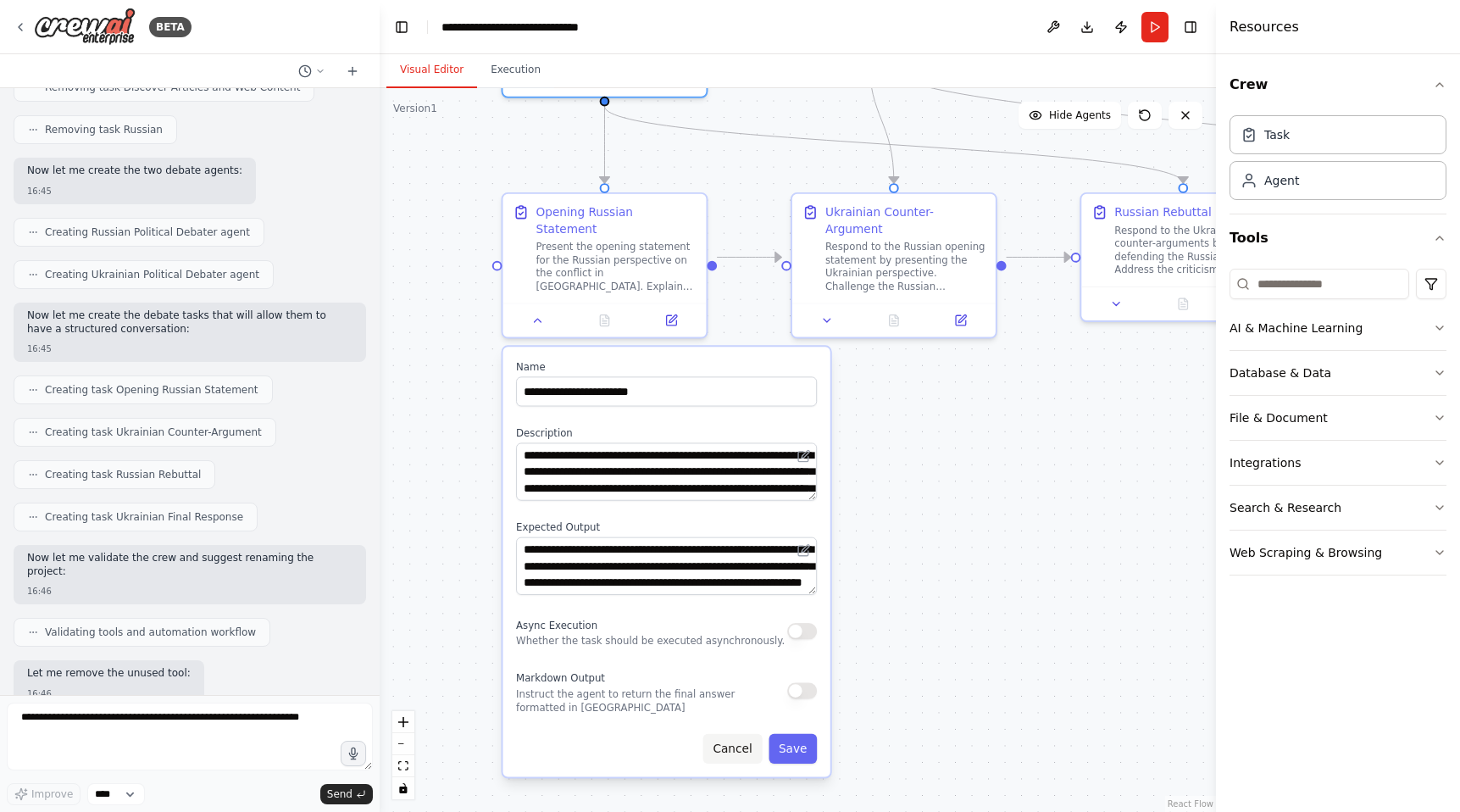
click at [731, 734] on button "Cancel" at bounding box center [732, 748] width 59 height 30
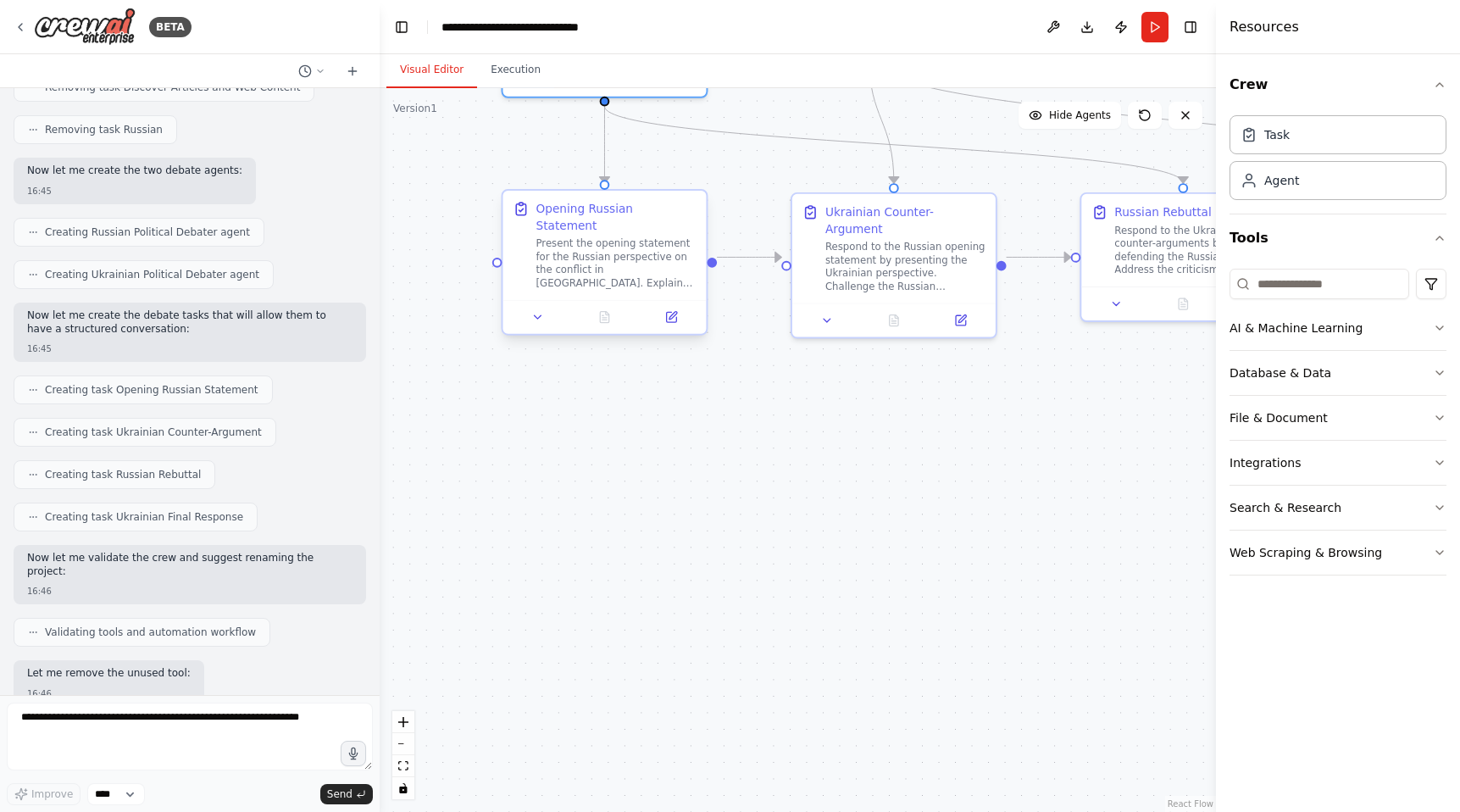
click at [607, 242] on div "Present the opening statement for the Russian perspective on the conflict in Uk…" at bounding box center [615, 263] width 160 height 53
click at [537, 310] on icon at bounding box center [538, 317] width 13 height 13
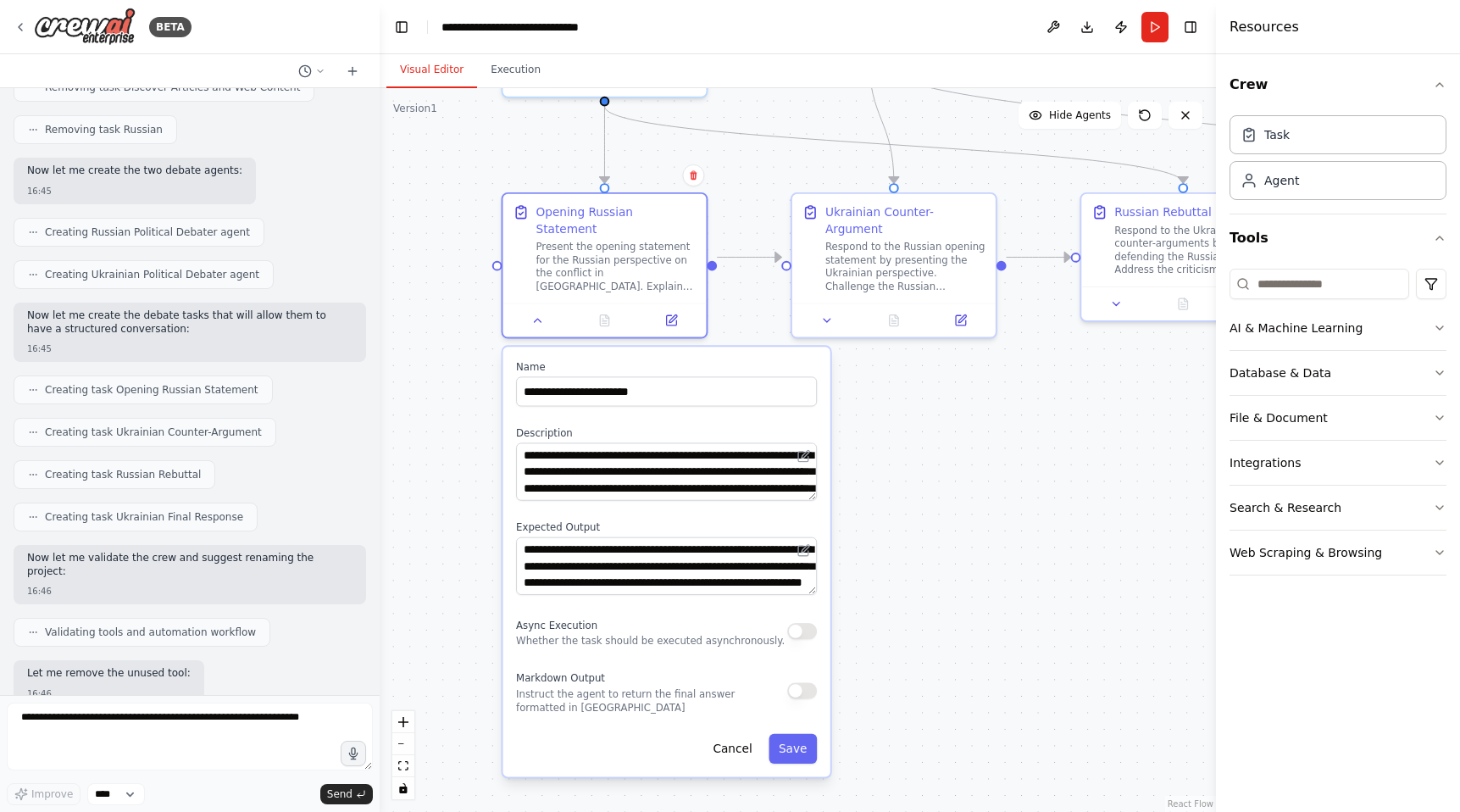
click at [801, 623] on div "Async Execution Whether the task should be executed asynchronously." at bounding box center [666, 630] width 301 height 33
click at [813, 623] on button "button" at bounding box center [802, 631] width 30 height 17
click at [800, 733] on button "Save" at bounding box center [793, 748] width 49 height 30
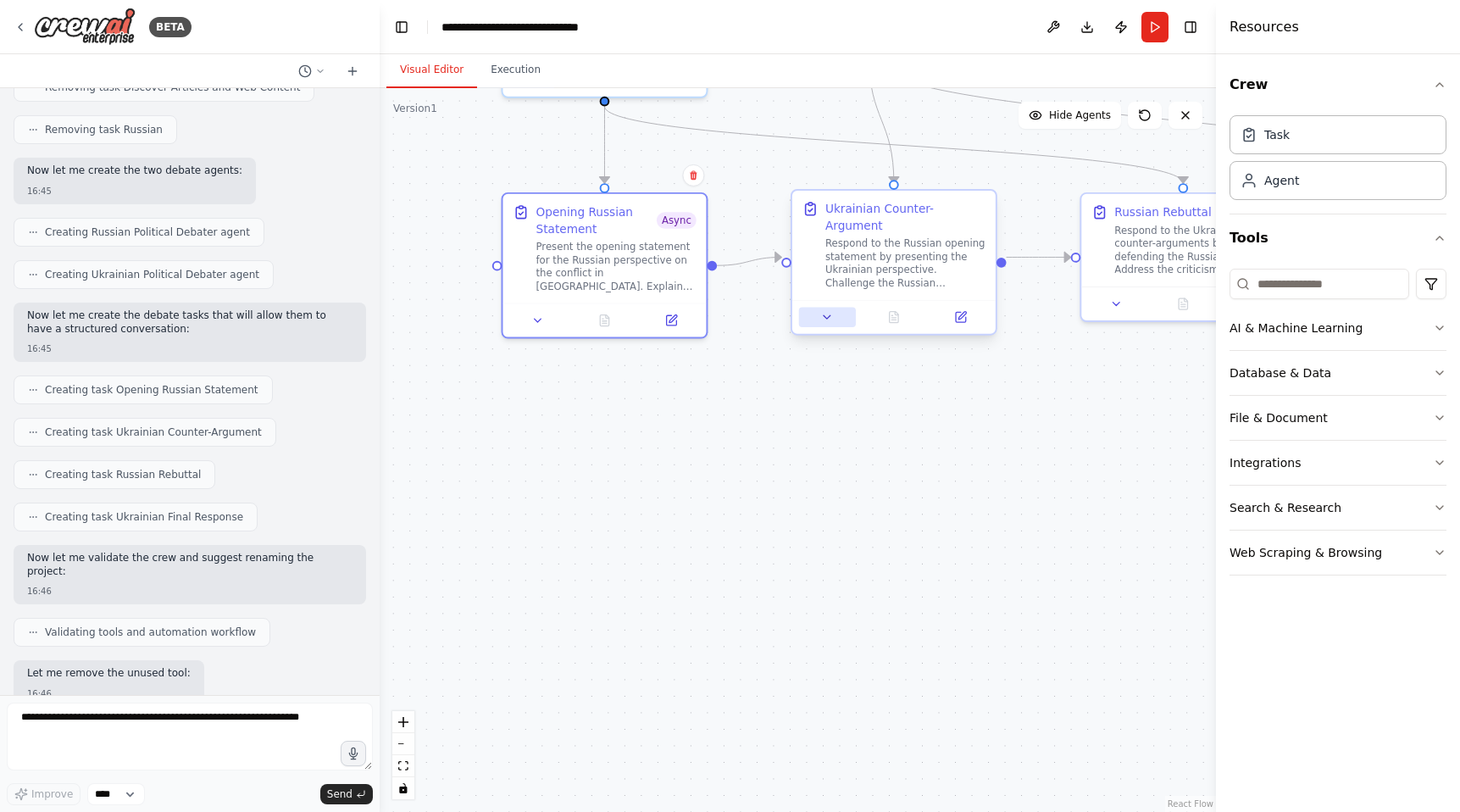
click at [825, 310] on icon at bounding box center [827, 317] width 13 height 13
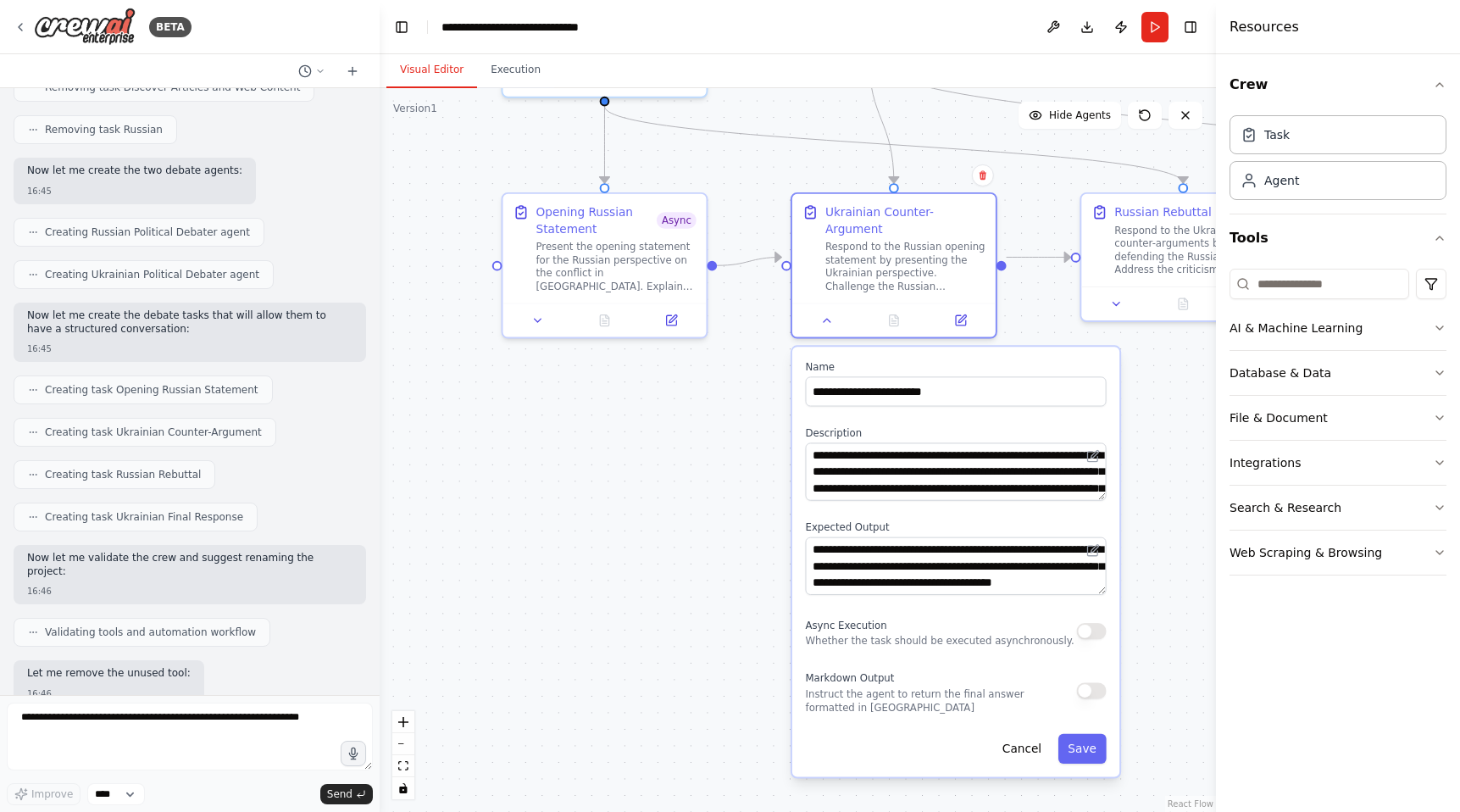
click at [1094, 623] on div "Async Execution Whether the task should be executed asynchronously." at bounding box center [956, 630] width 301 height 33
click at [1102, 623] on button "button" at bounding box center [1091, 631] width 30 height 17
click at [1086, 739] on button "Save" at bounding box center [1083, 748] width 49 height 30
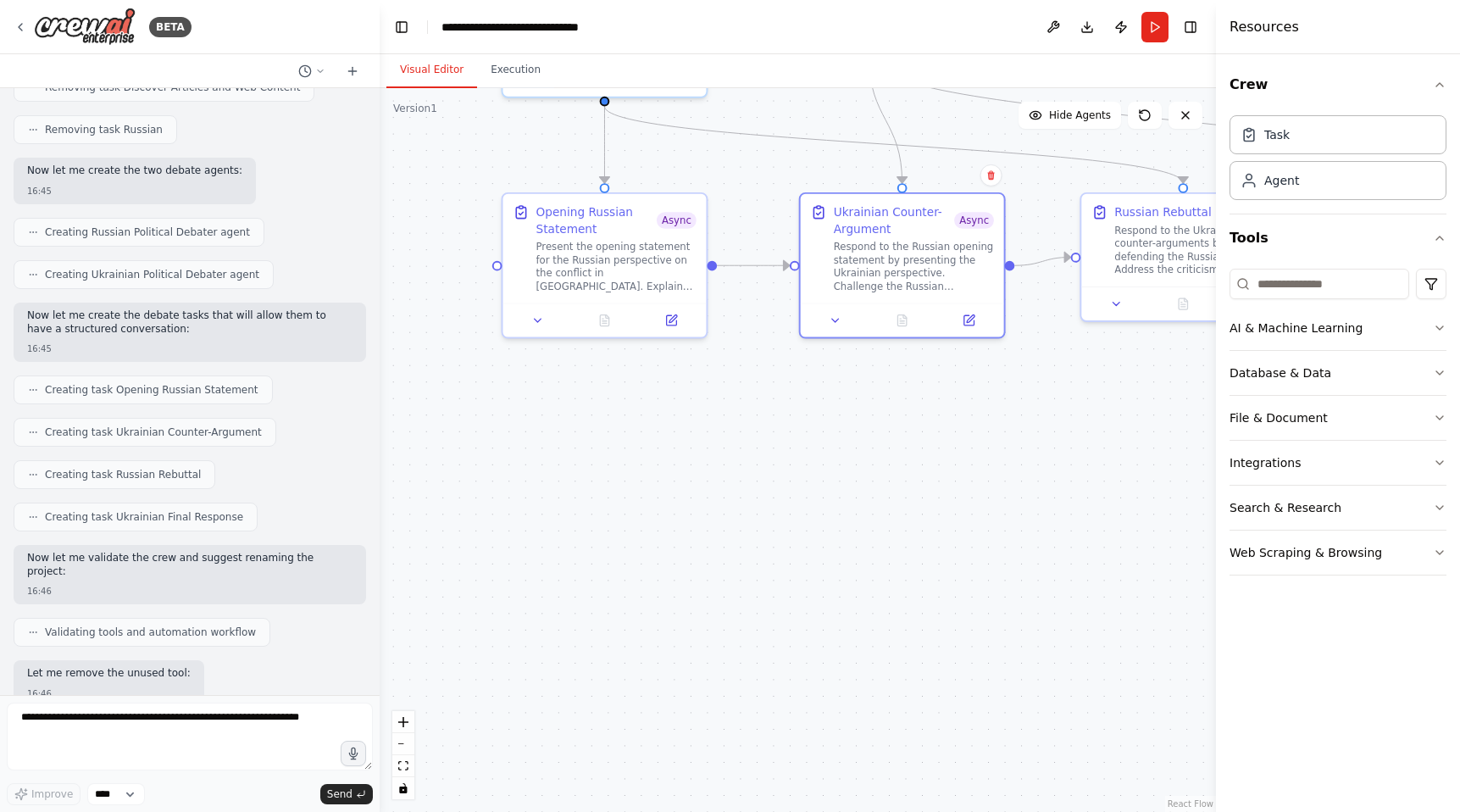
click at [908, 654] on div ".deletable-edge-delete-btn { width: 20px; height: 20px; border: 0px solid #ffff…" at bounding box center [798, 450] width 836 height 724
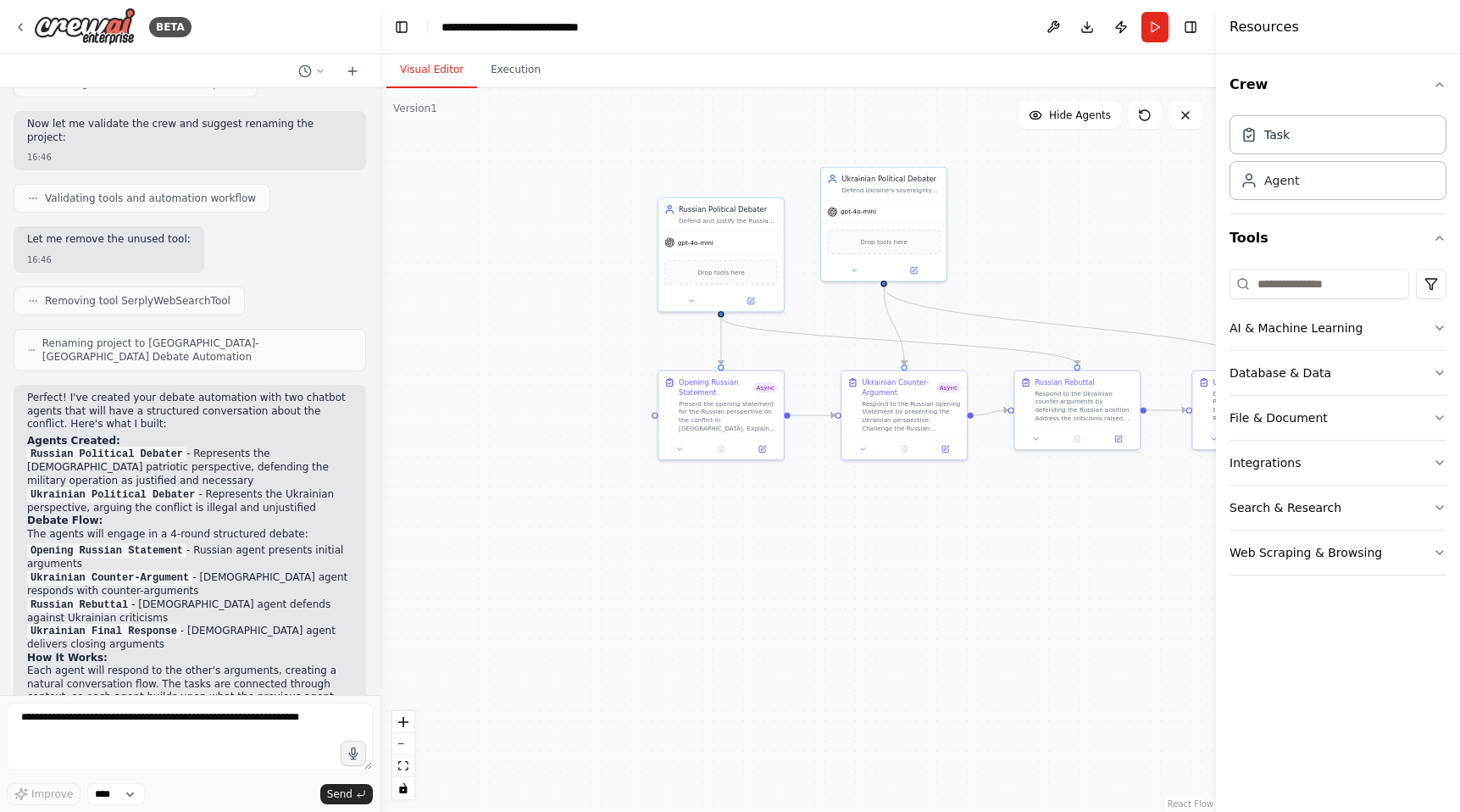
scroll to position [4236, 0]
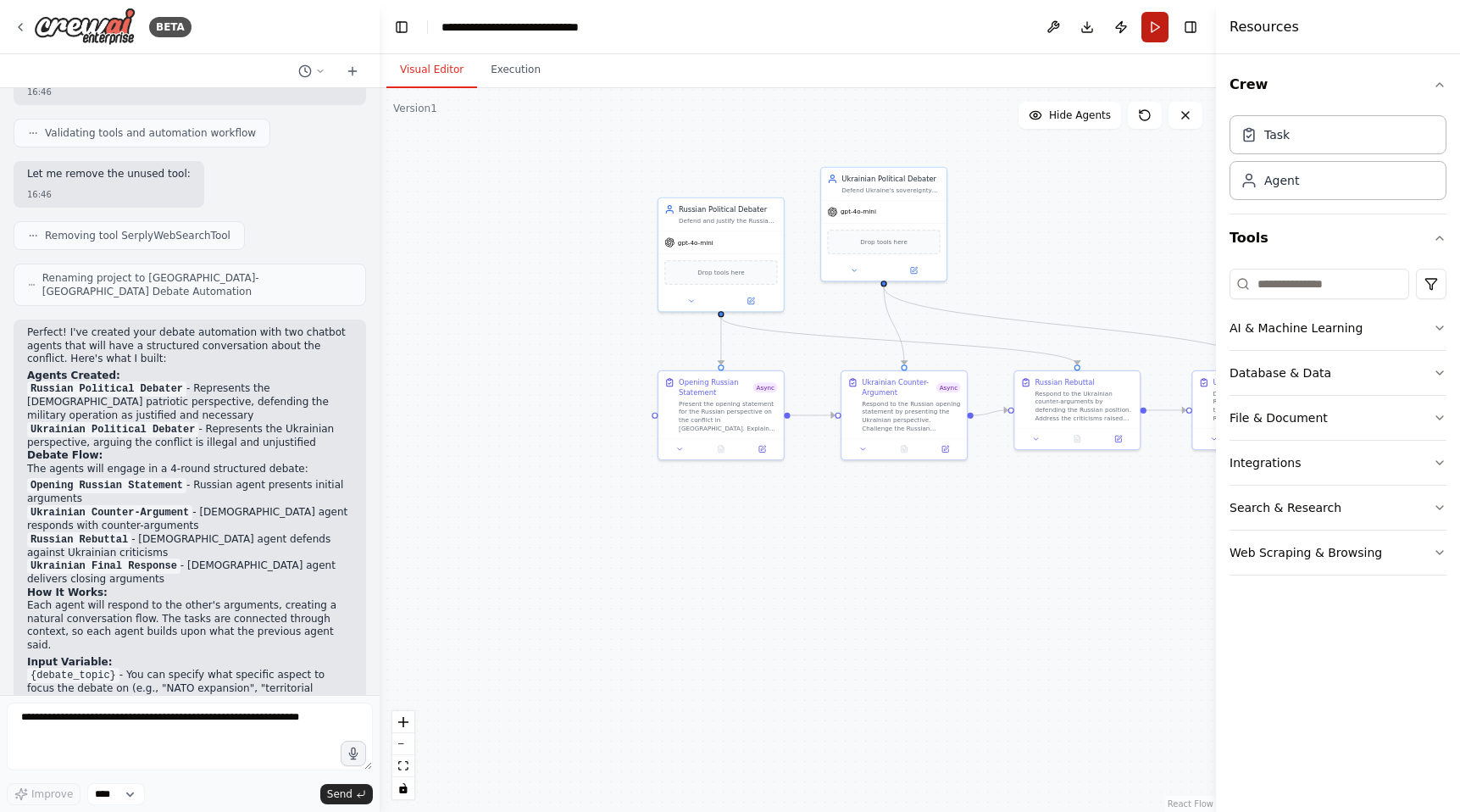
click at [1151, 28] on button "Run" at bounding box center [1154, 27] width 27 height 31
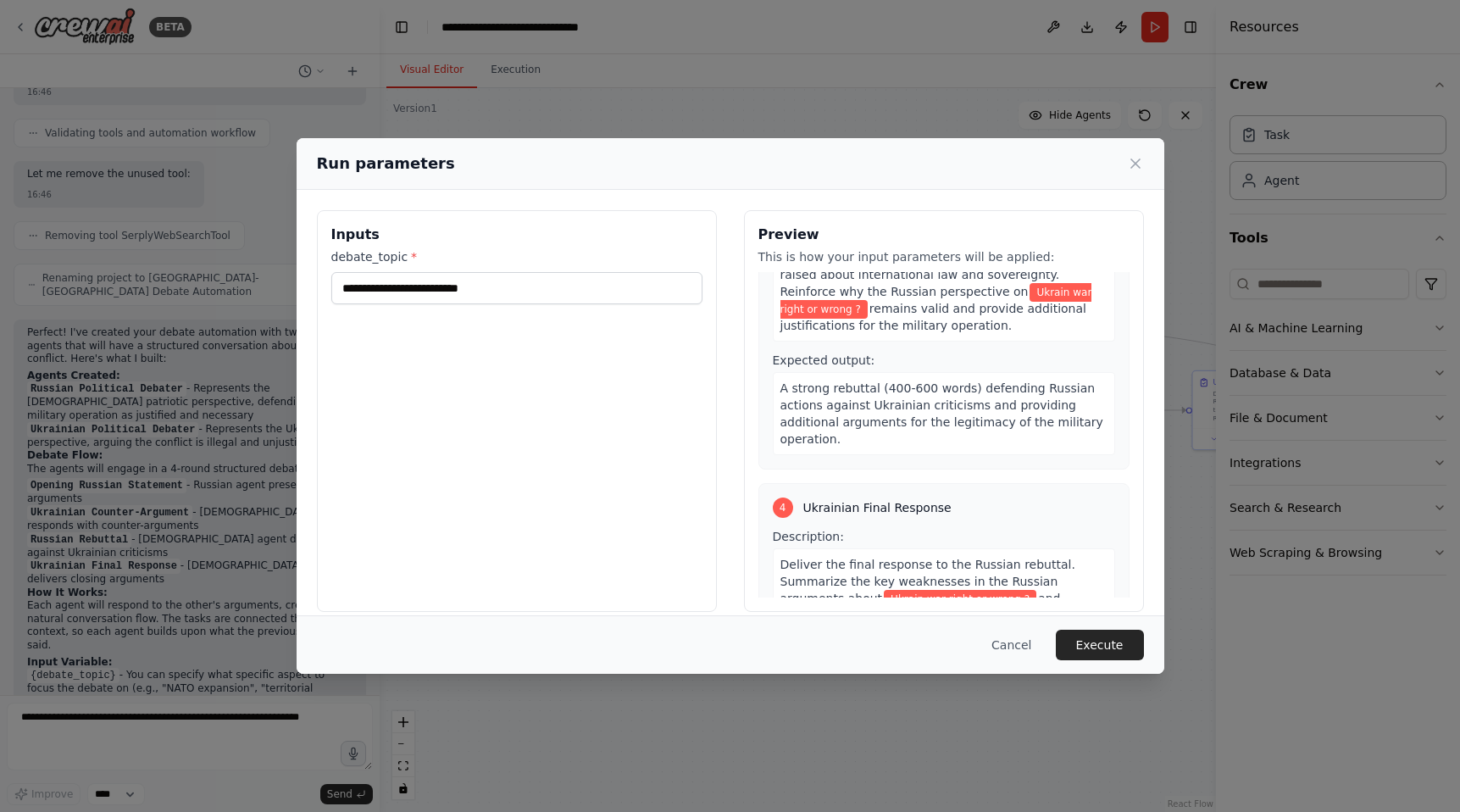
scroll to position [922, 0]
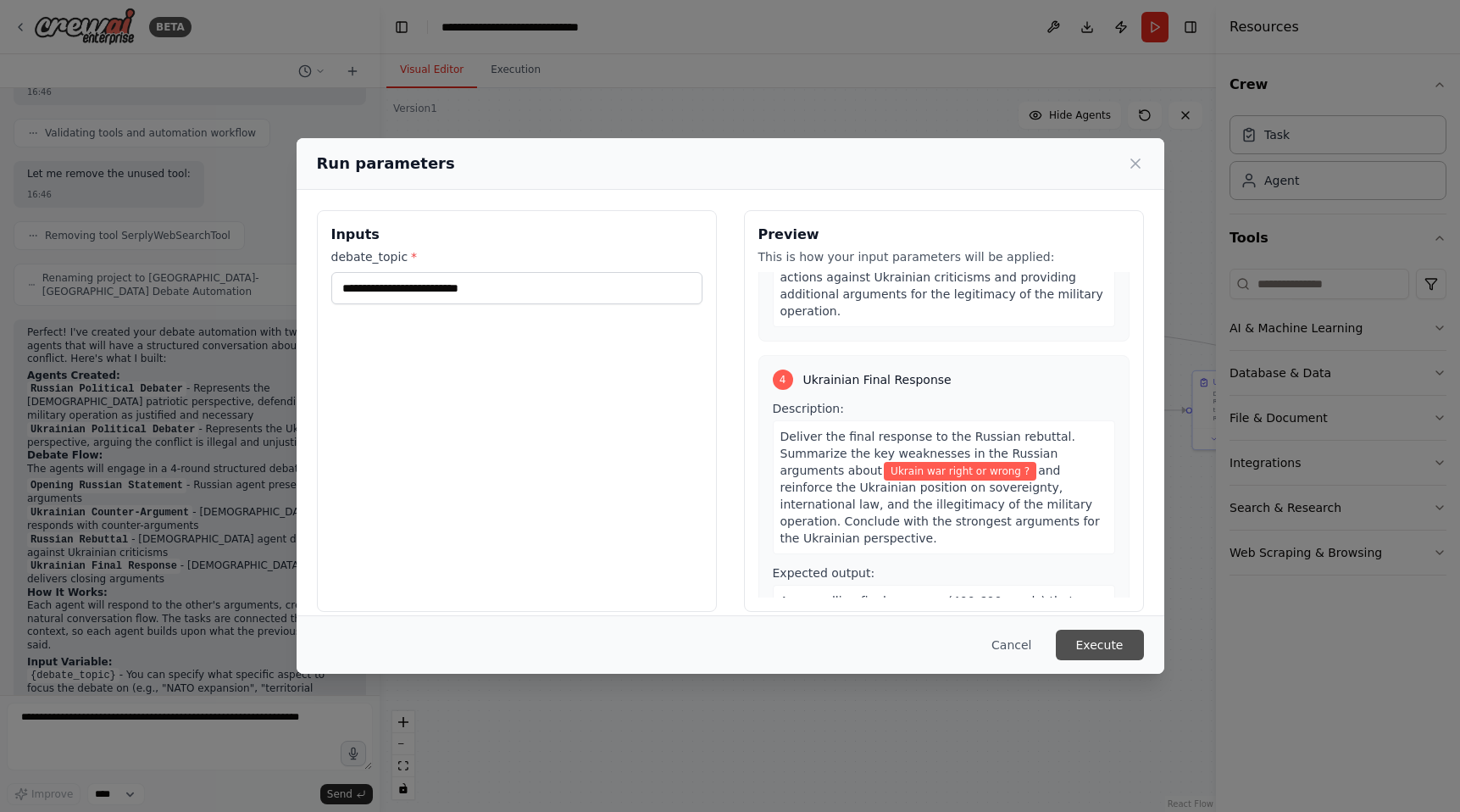
click at [1092, 641] on button "Execute" at bounding box center [1100, 644] width 88 height 31
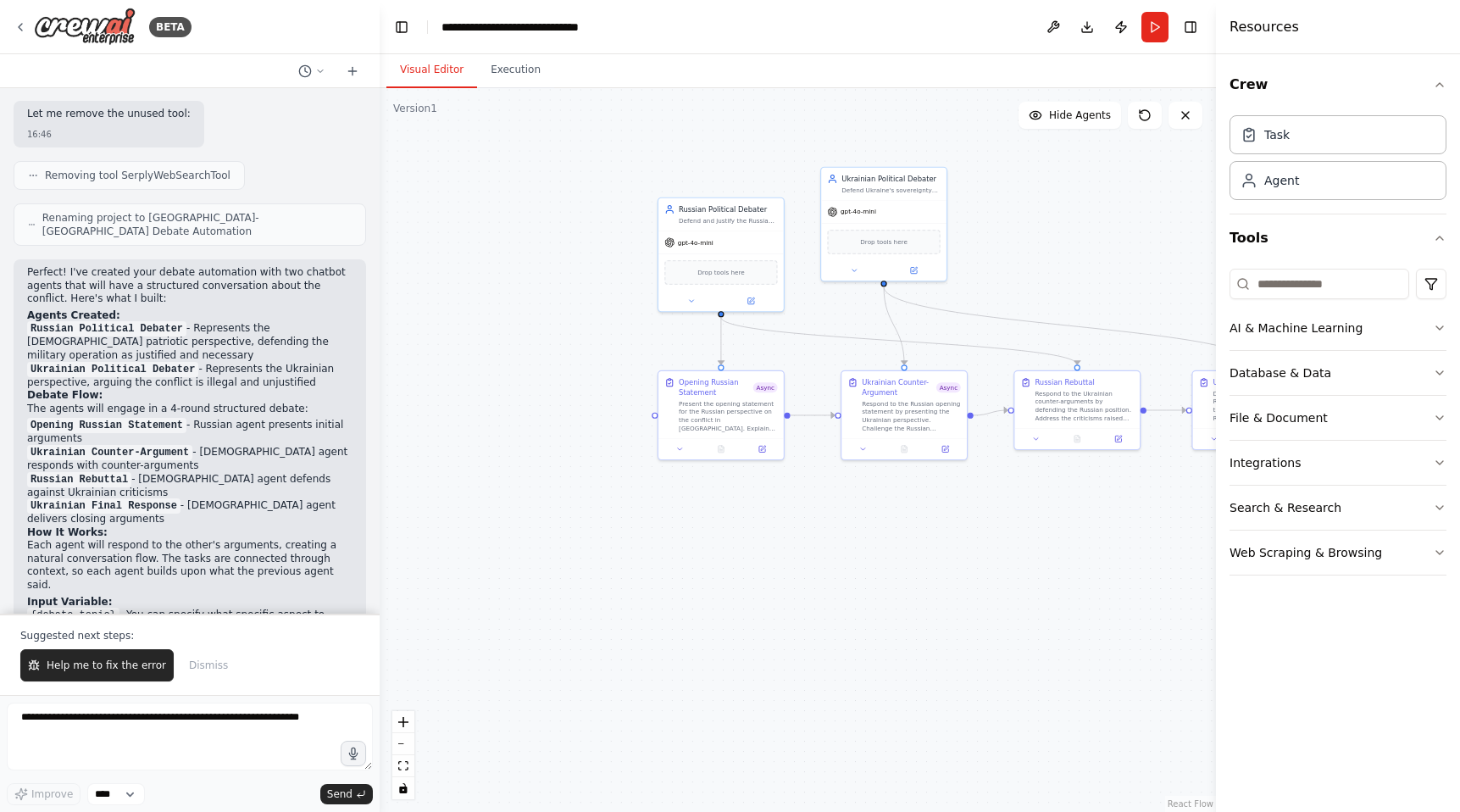
scroll to position [4318, 0]
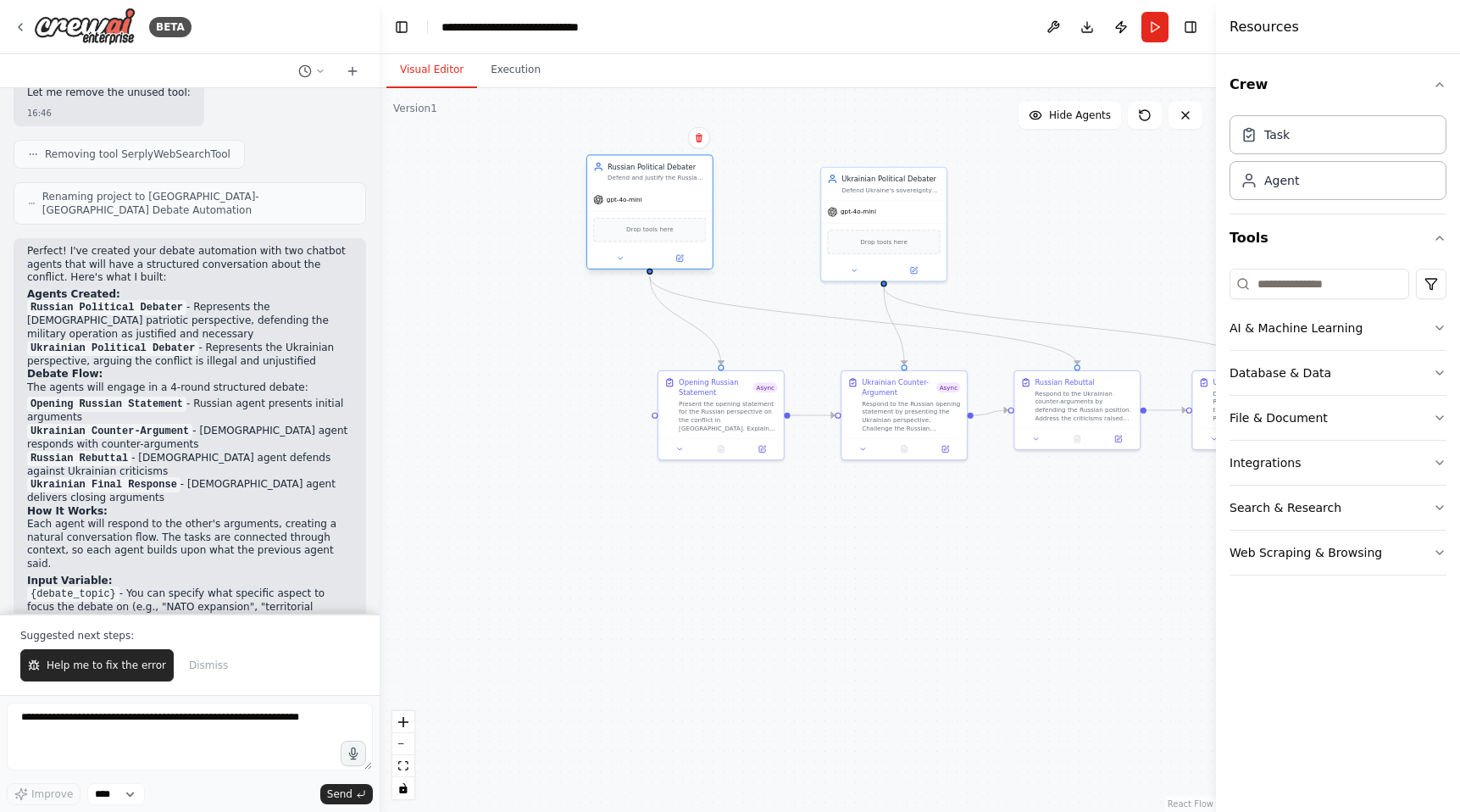
drag, startPoint x: 736, startPoint y: 209, endPoint x: 661, endPoint y: 165, distance: 87.0
click at [661, 165] on div "Russian Political Debater" at bounding box center [656, 167] width 98 height 10
drag, startPoint x: 736, startPoint y: 414, endPoint x: 619, endPoint y: 509, distance: 150.7
click at [619, 509] on div "Present the opening statement for the Russian perspective on the conflict in Uk…" at bounding box center [606, 504] width 98 height 32
drag, startPoint x: 900, startPoint y: 435, endPoint x: 813, endPoint y: 622, distance: 206.2
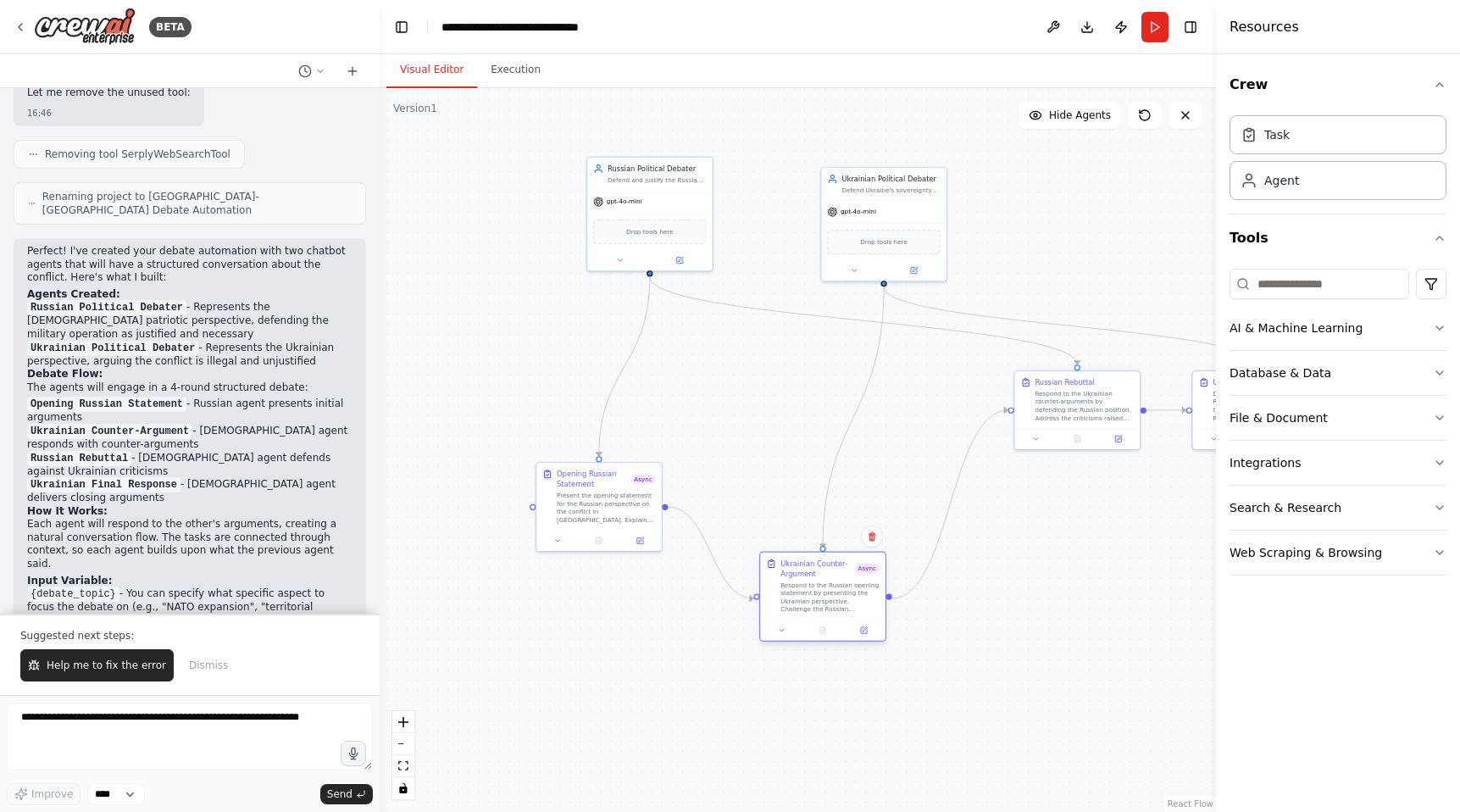
click at [813, 622] on div "Ukrainian Counter-Argument Async Respond to the Russian opening statement by pr…" at bounding box center [823, 596] width 128 height 90
drag, startPoint x: 1102, startPoint y: 425, endPoint x: 1085, endPoint y: 609, distance: 184.8
click at [1085, 609] on div "Russian Rebuttal Respond to the Ukrainian counter-arguments by defending the Ru…" at bounding box center [1057, 591] width 128 height 80
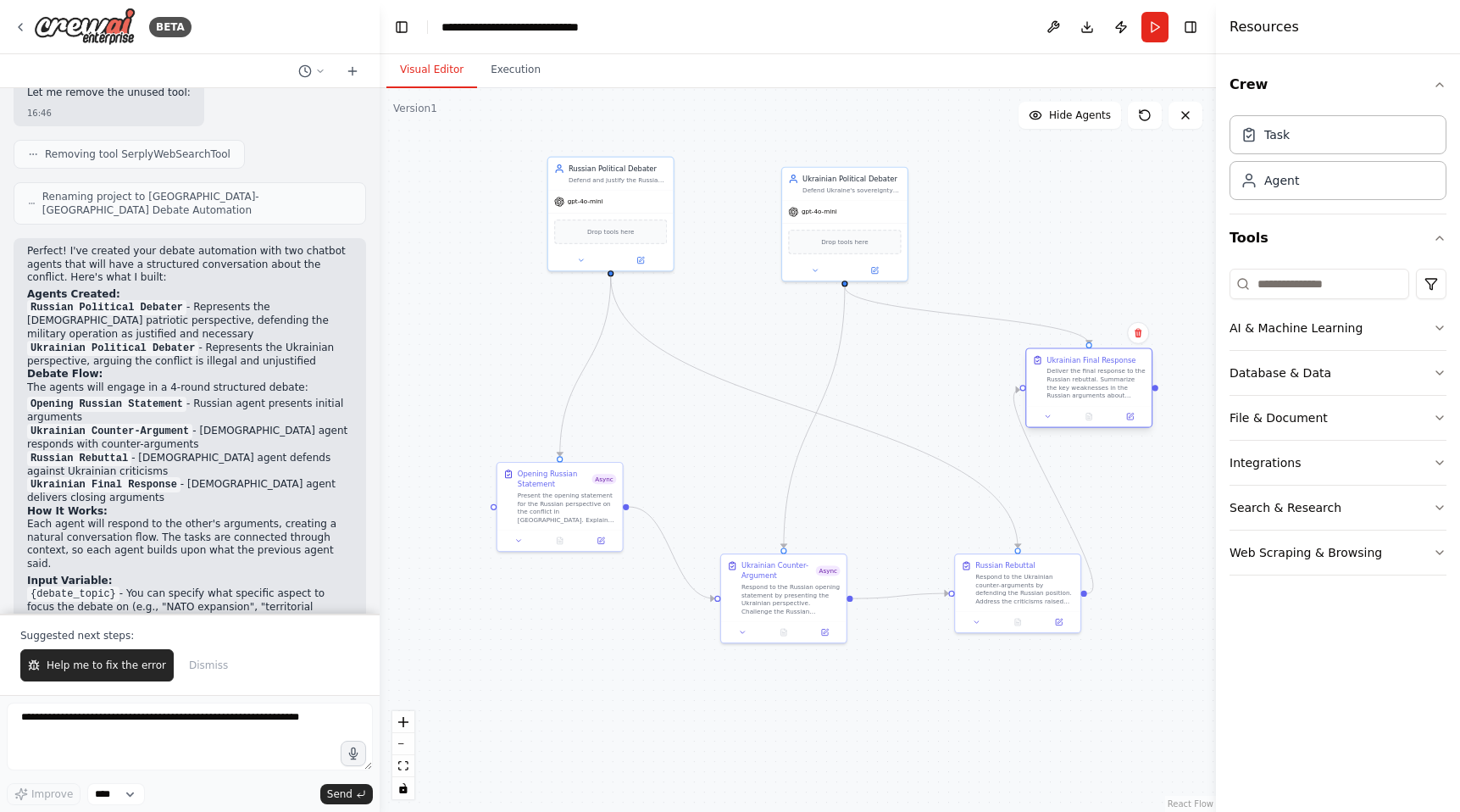
drag, startPoint x: 1203, startPoint y: 414, endPoint x: 1028, endPoint y: 391, distance: 176.5
click at [1032, 391] on div "Ukrainian Final Response Deliver the final response to the Russian rebuttal. Su…" at bounding box center [1089, 378] width 113 height 45
drag, startPoint x: 1078, startPoint y: 399, endPoint x: 1080, endPoint y: 389, distance: 10.2
click at [1080, 389] on div "Ukrainian Final Response Deliver the final response to the Russian rebuttal. Su…" at bounding box center [1078, 367] width 126 height 57
drag, startPoint x: 1072, startPoint y: 371, endPoint x: 1095, endPoint y: 339, distance: 39.4
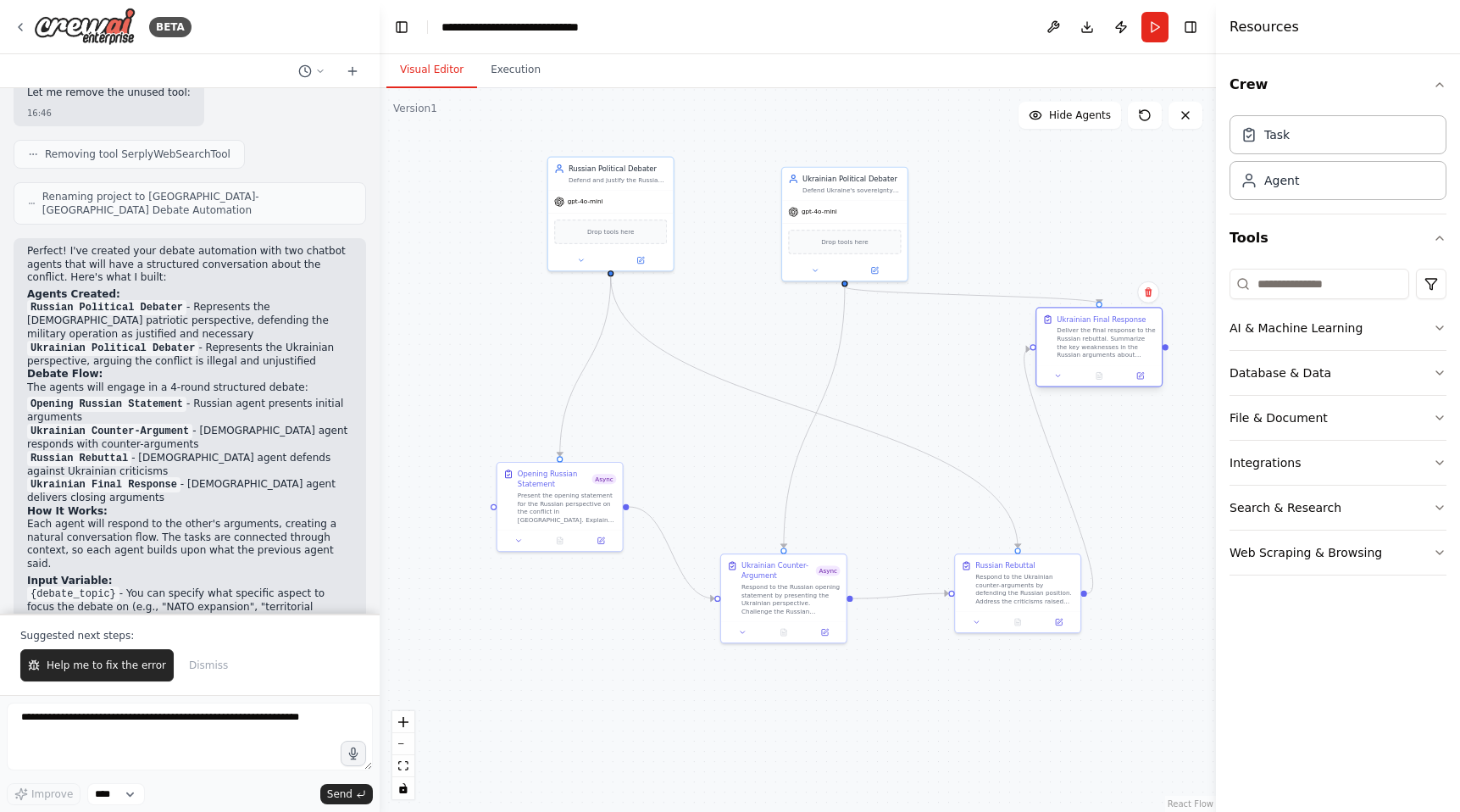
click at [1095, 339] on div "Deliver the final response to the Russian rebuttal. Summarize the key weaknesse…" at bounding box center [1106, 342] width 98 height 32
